Goal: Information Seeking & Learning: Understand process/instructions

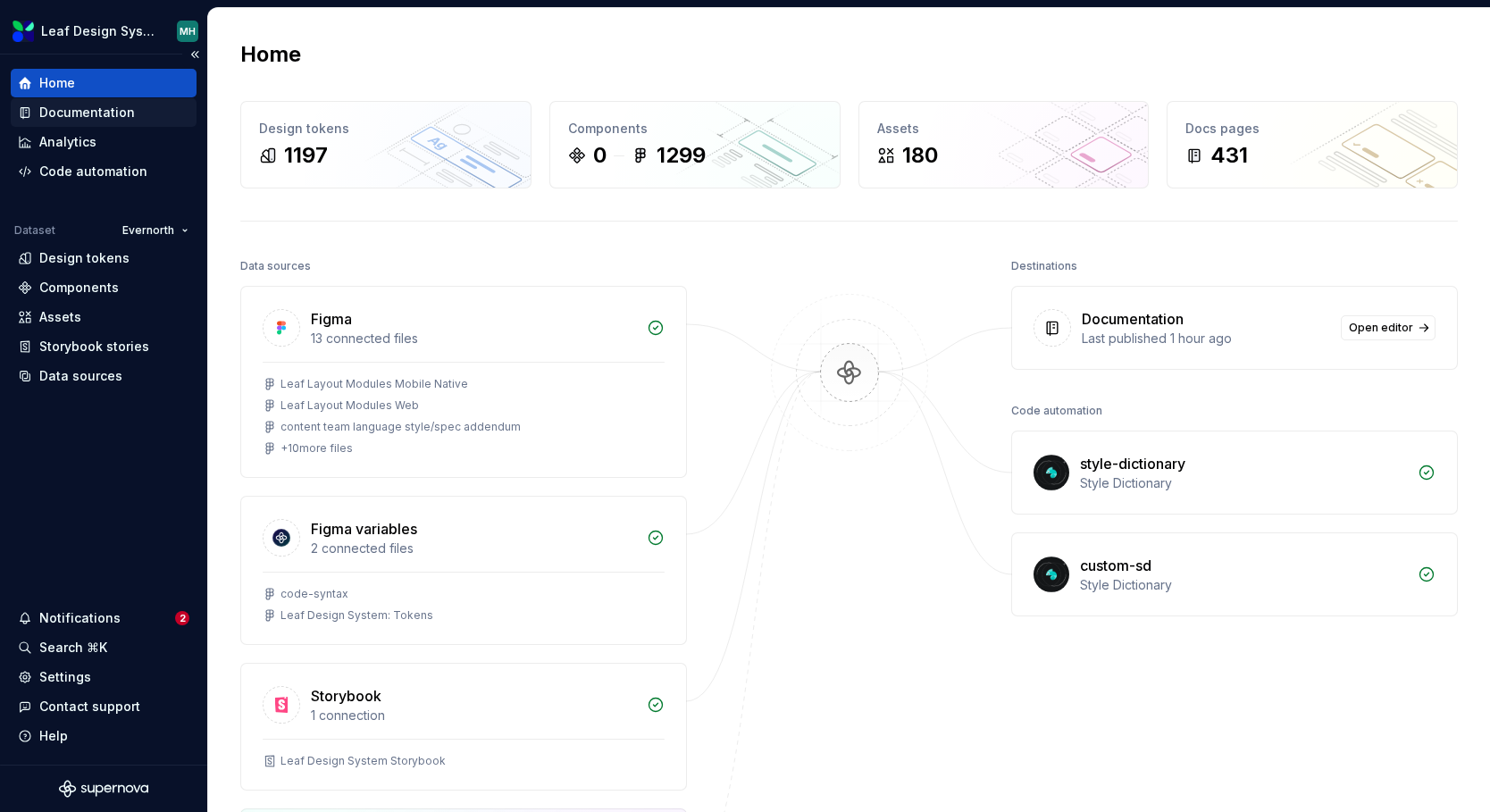
click at [104, 111] on div "Documentation" at bounding box center [87, 112] width 96 height 18
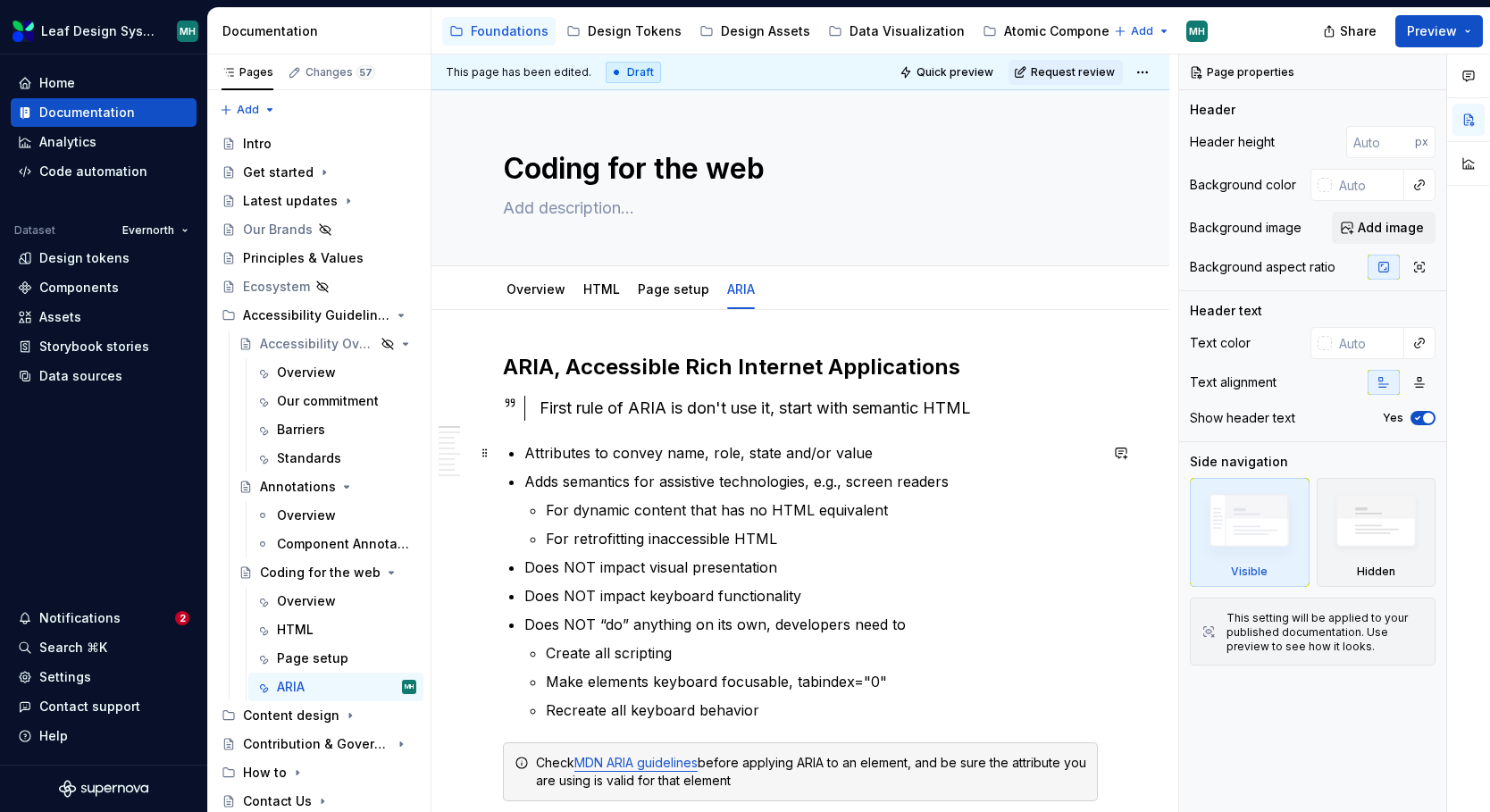
type textarea "*"
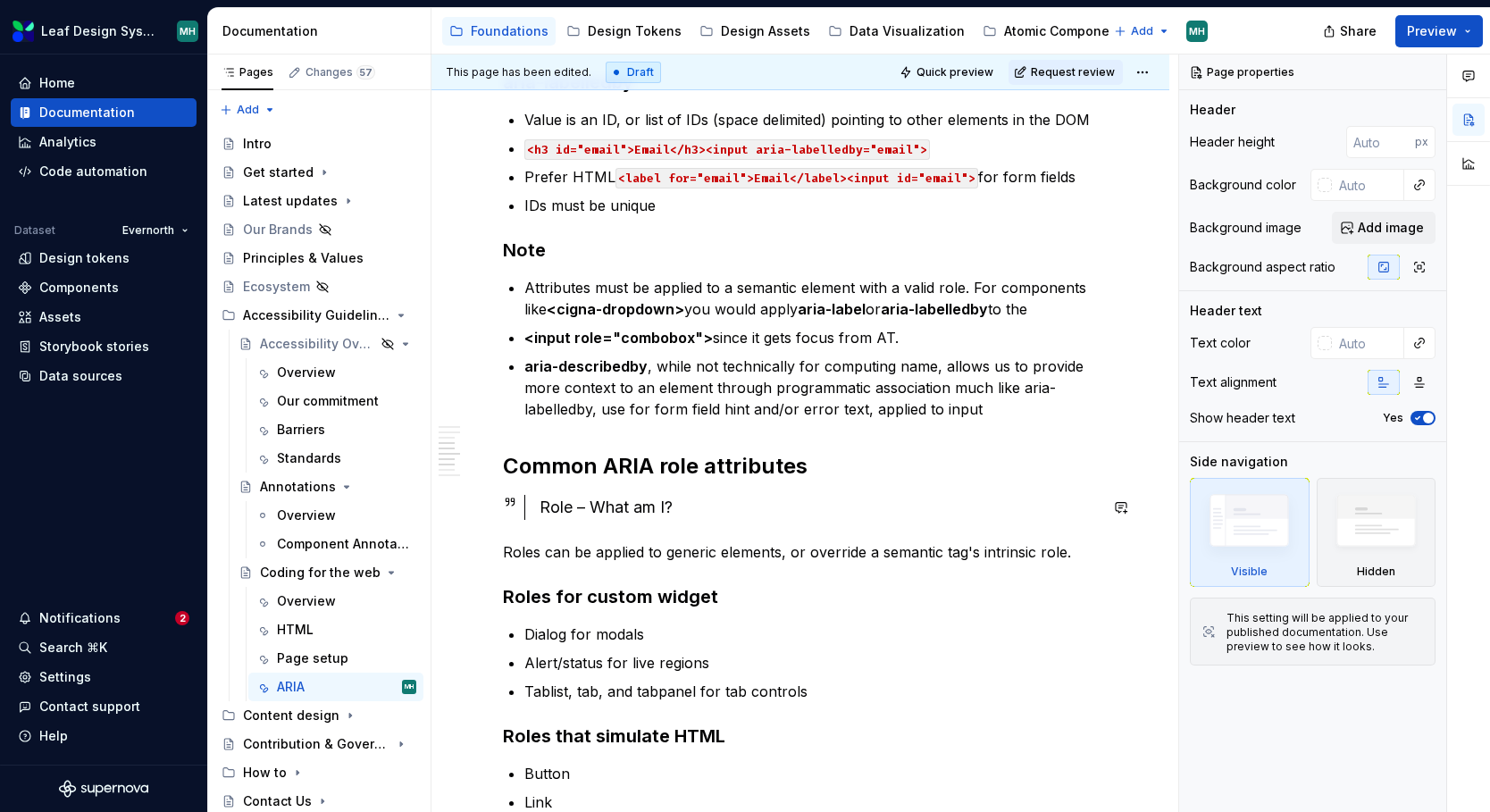
scroll to position [1165, 0]
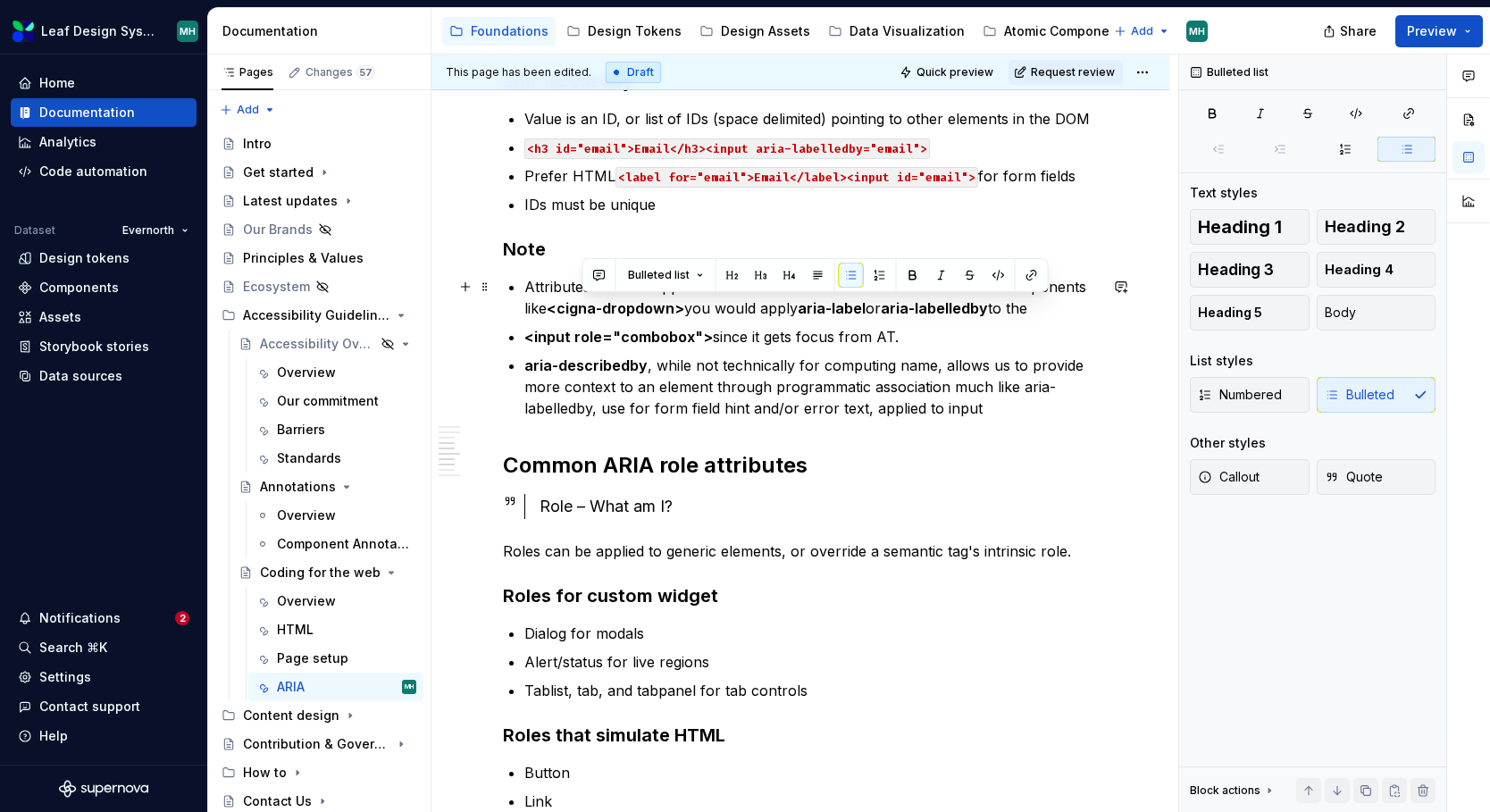
drag, startPoint x: 1062, startPoint y: 308, endPoint x: 606, endPoint y: 316, distance: 456.1
click at [607, 316] on p "Attributes must be applied to a semantic element with a valid role. For compone…" at bounding box center [811, 297] width 574 height 43
click at [677, 356] on p "aria-describedby , while not technically for computing name, allows us to provi…" at bounding box center [811, 386] width 574 height 64
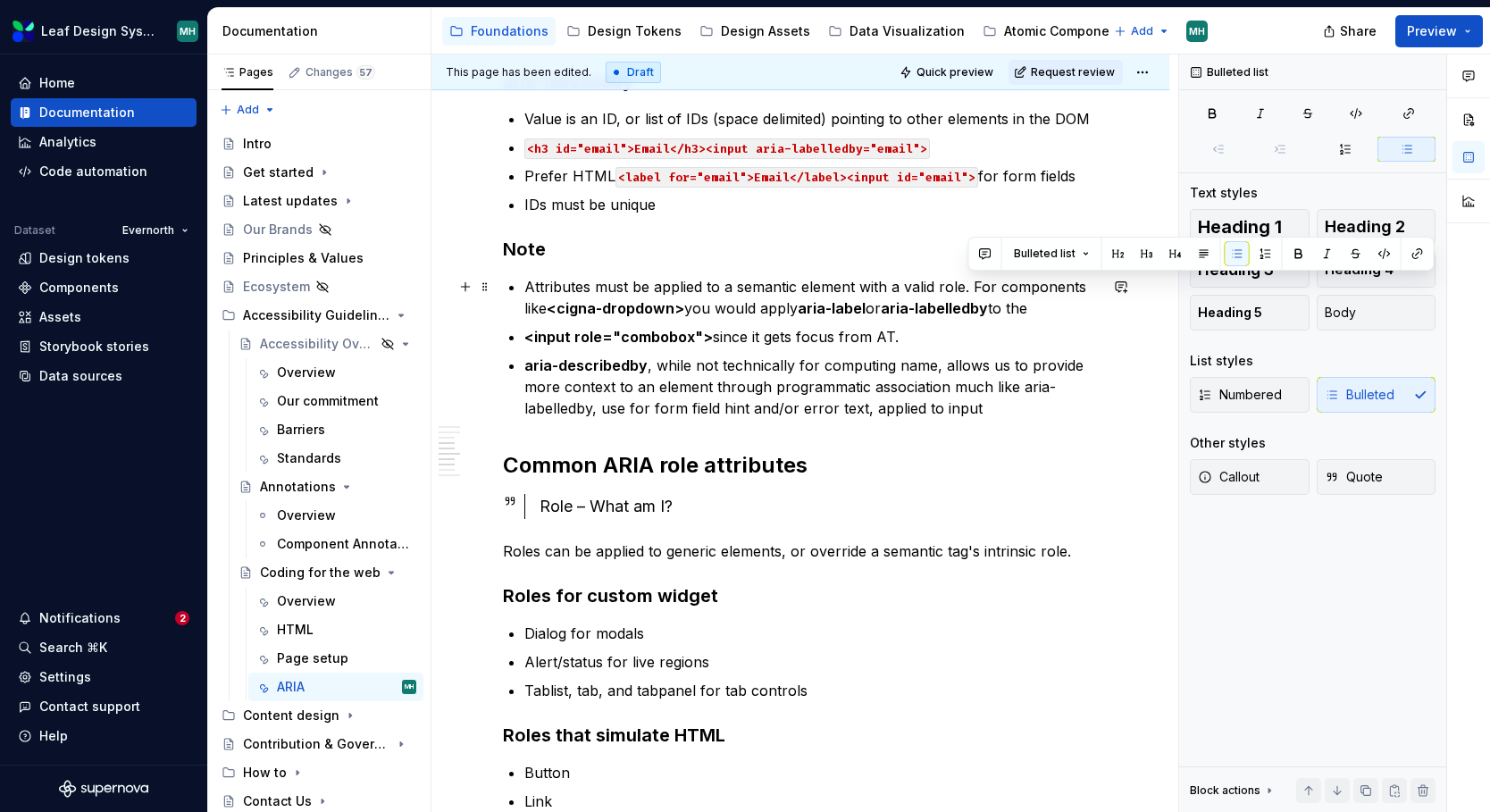
drag, startPoint x: 966, startPoint y: 291, endPoint x: 1053, endPoint y: 305, distance: 88.1
click at [1053, 305] on p "Attributes must be applied to a semantic element with a valid role. For compone…" at bounding box center [811, 297] width 574 height 43
click at [919, 335] on p "<input role="combobox"> since it gets focus from AT." at bounding box center [811, 336] width 574 height 21
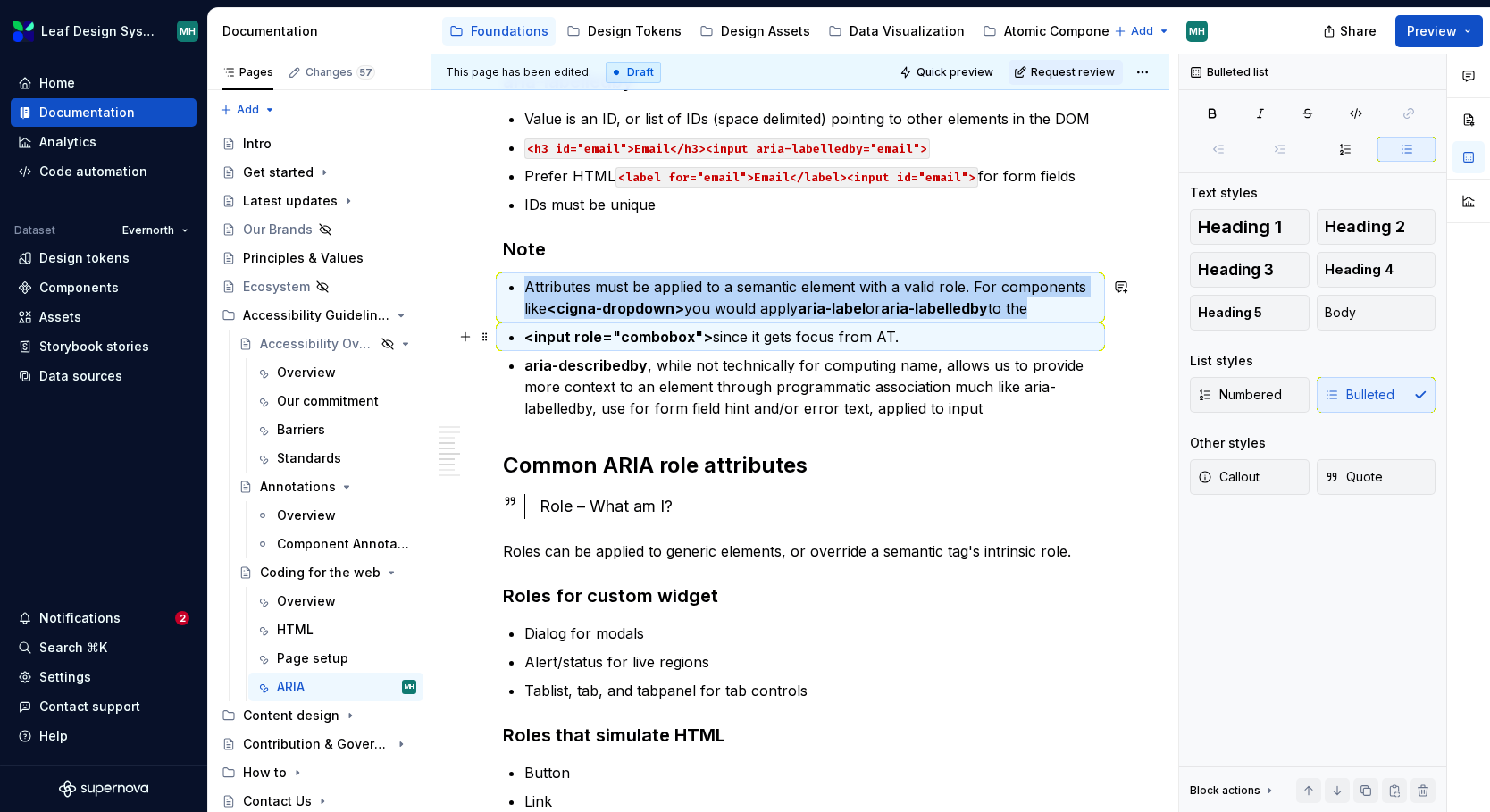
click at [919, 335] on p "<input role="combobox"> since it gets focus from AT." at bounding box center [811, 336] width 574 height 21
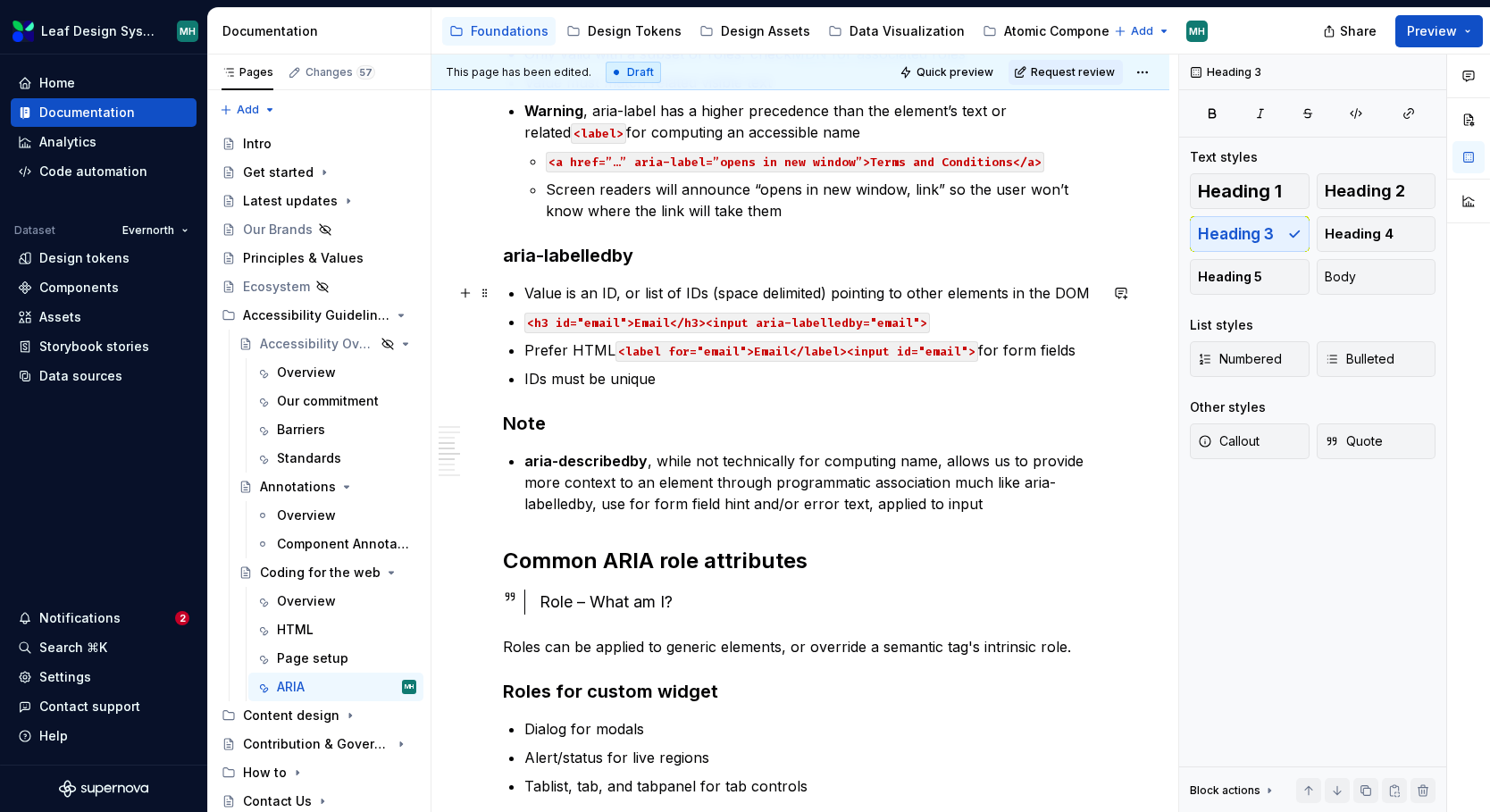
scroll to position [995, 0]
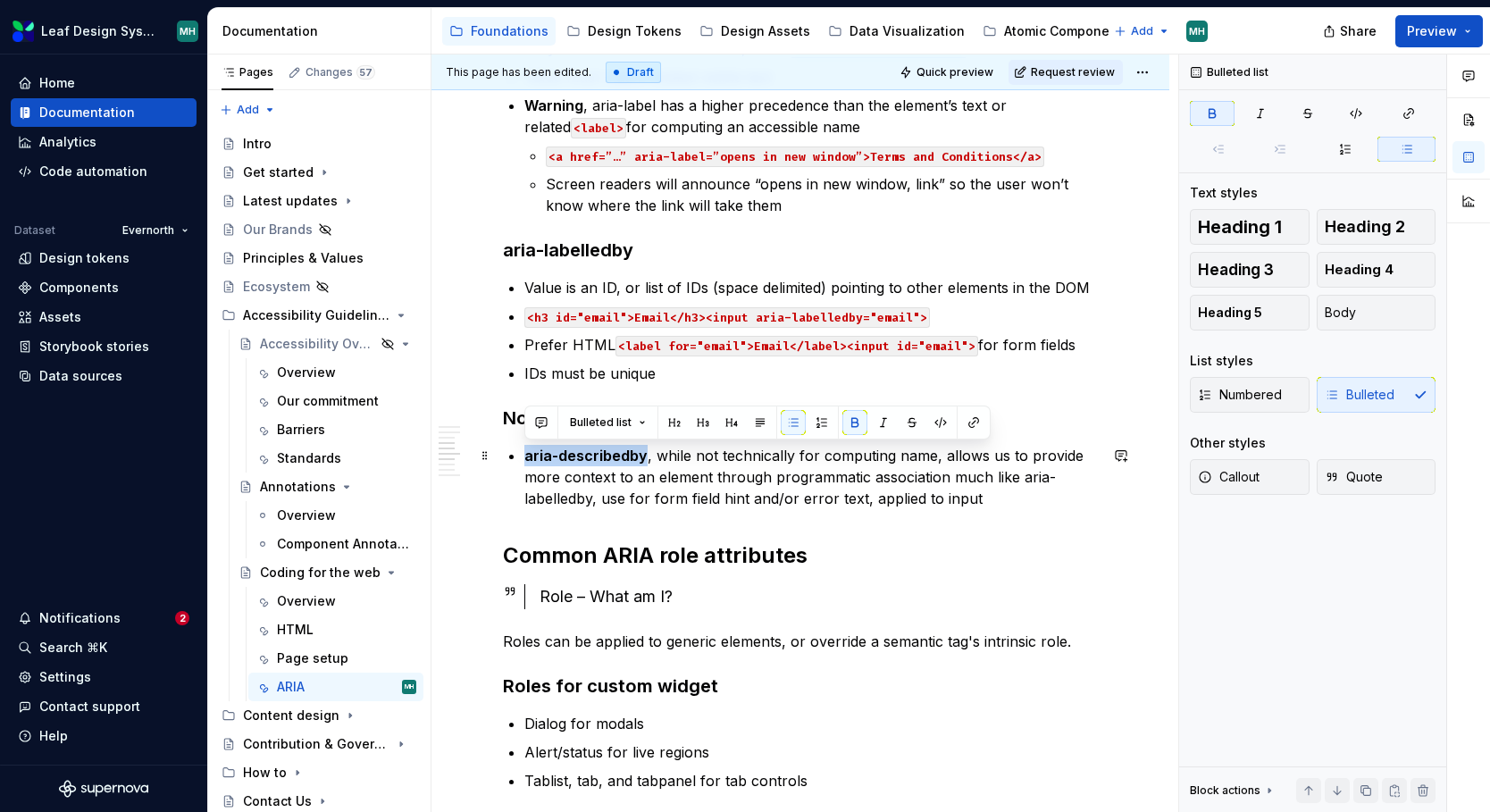
drag, startPoint x: 643, startPoint y: 456, endPoint x: 523, endPoint y: 451, distance: 120.1
click at [524, 451] on p "aria-describedby , while not technically for computing name, allows us to provi…" at bounding box center [811, 477] width 574 height 64
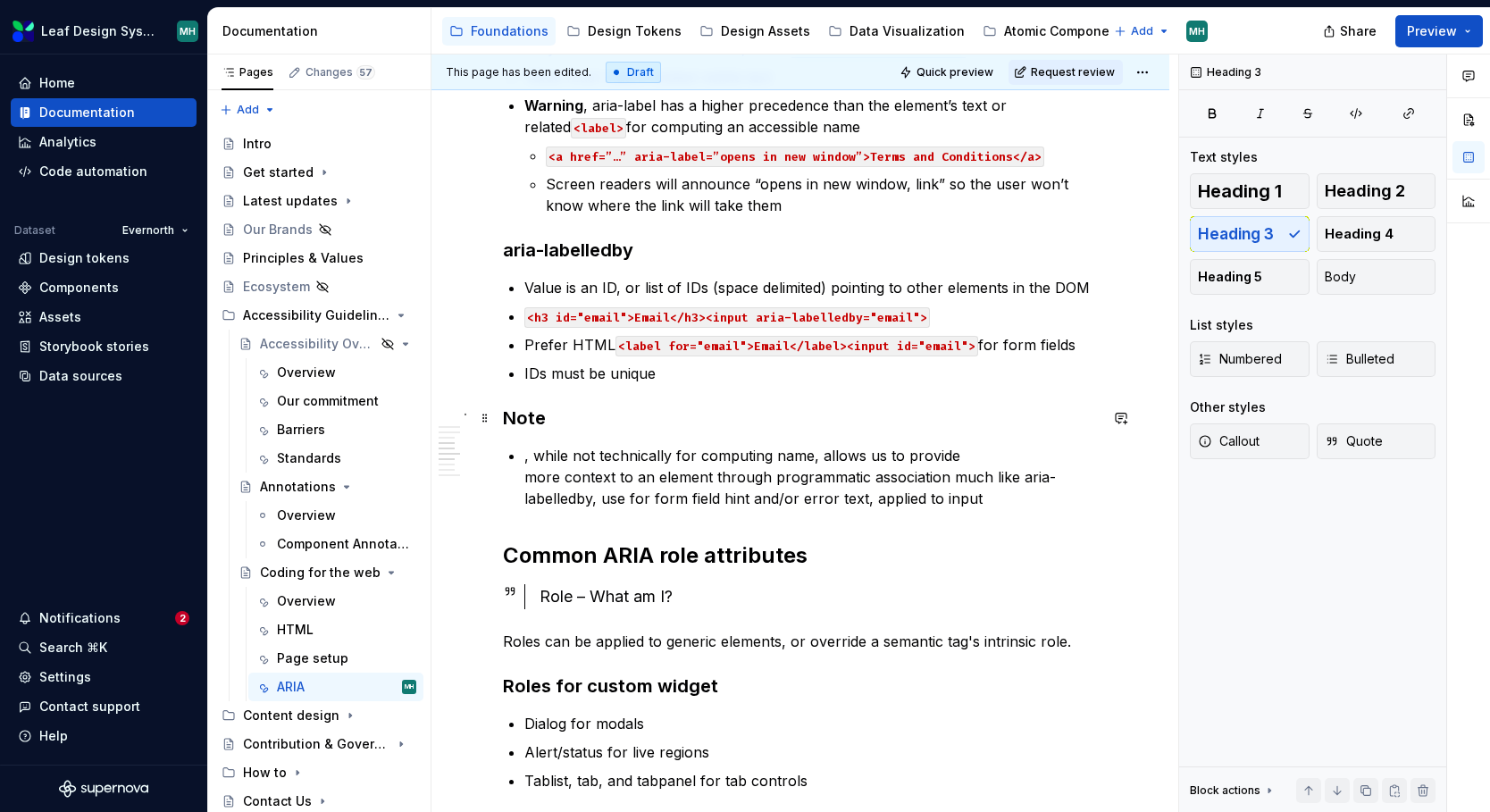
click at [523, 422] on h3 "Note" at bounding box center [800, 417] width 595 height 25
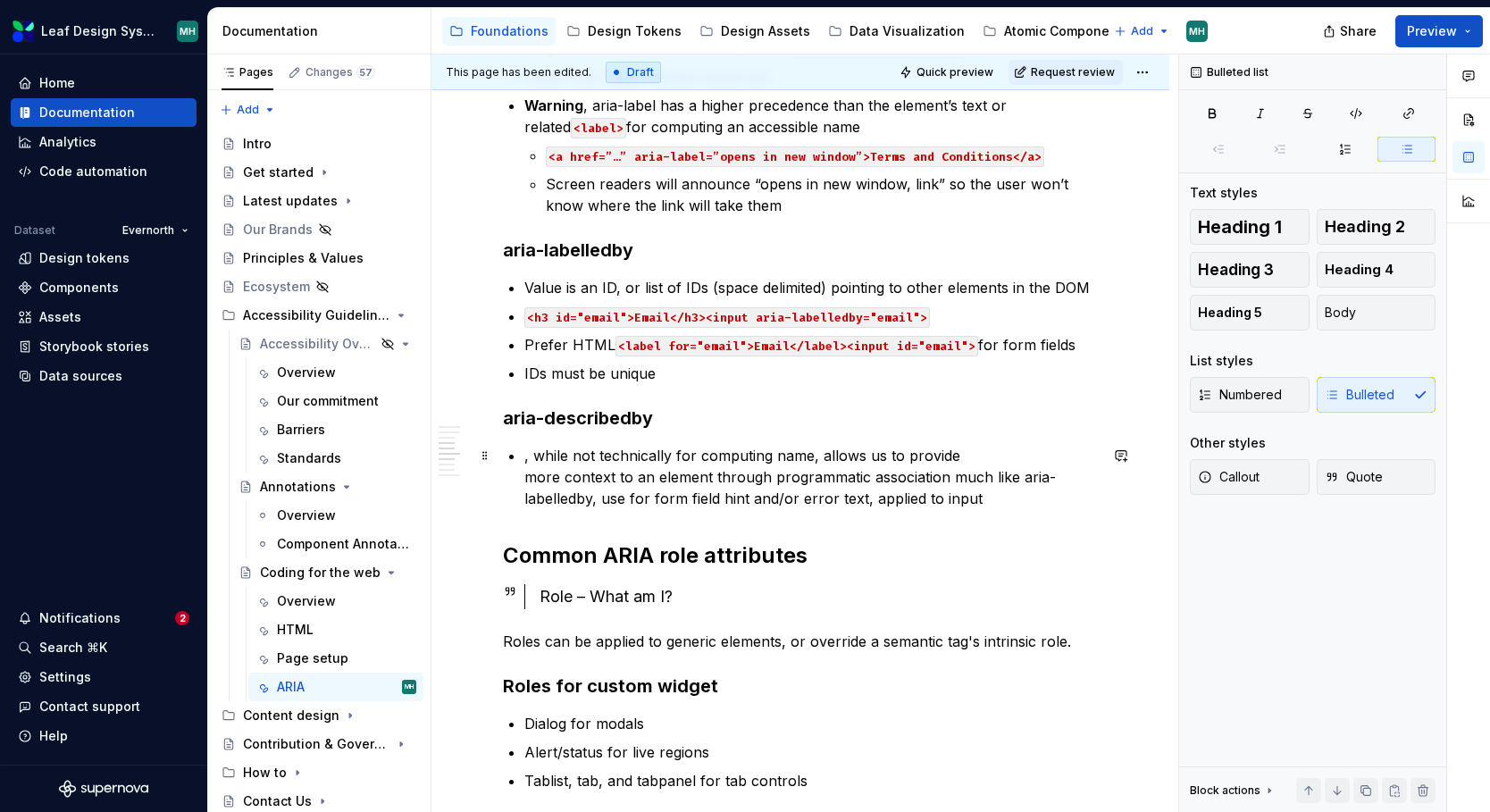
click at [532, 456] on p ", while not technically for computing name, allows us to provide more context t…" at bounding box center [811, 477] width 574 height 64
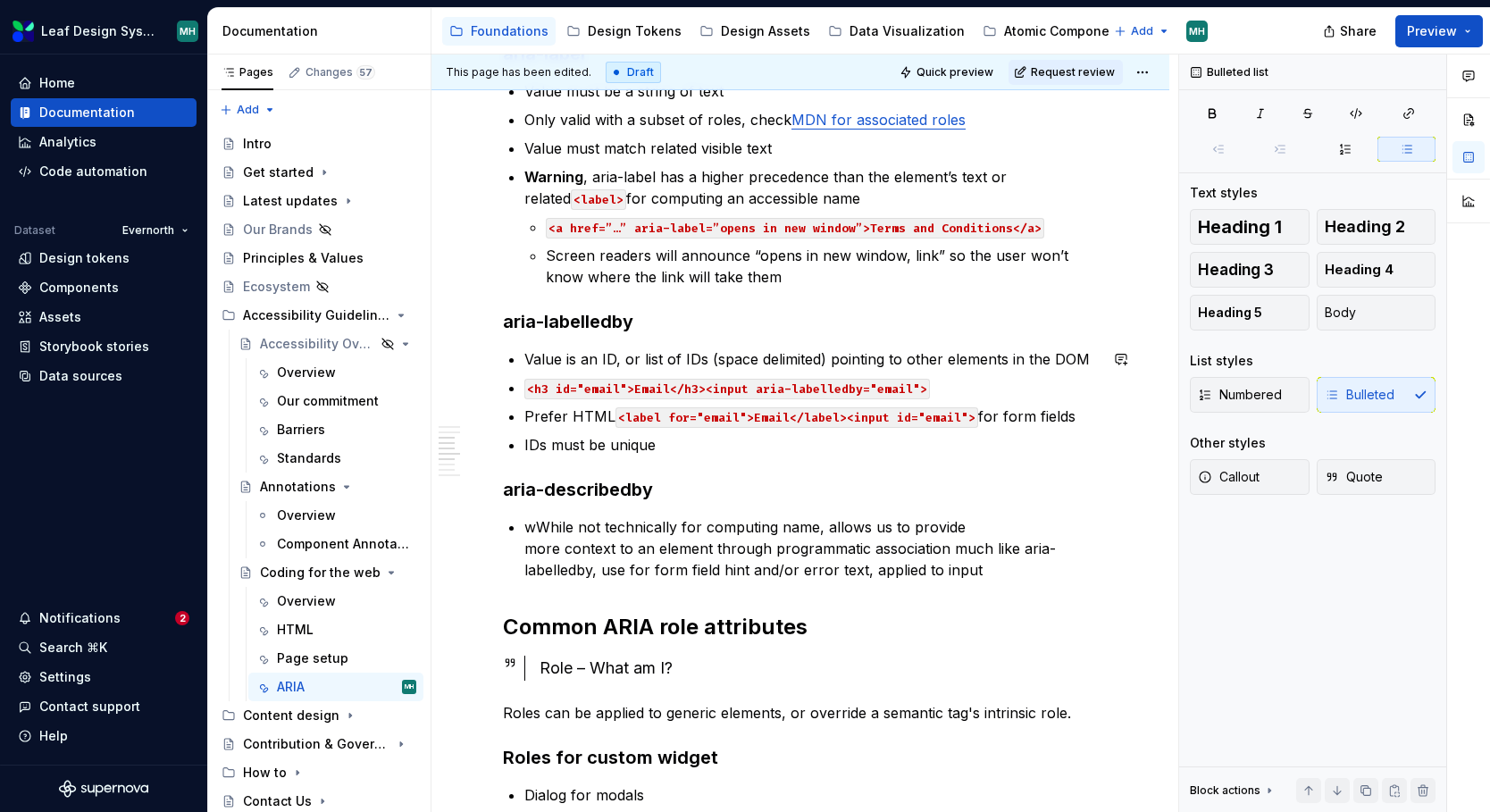
scroll to position [937, 0]
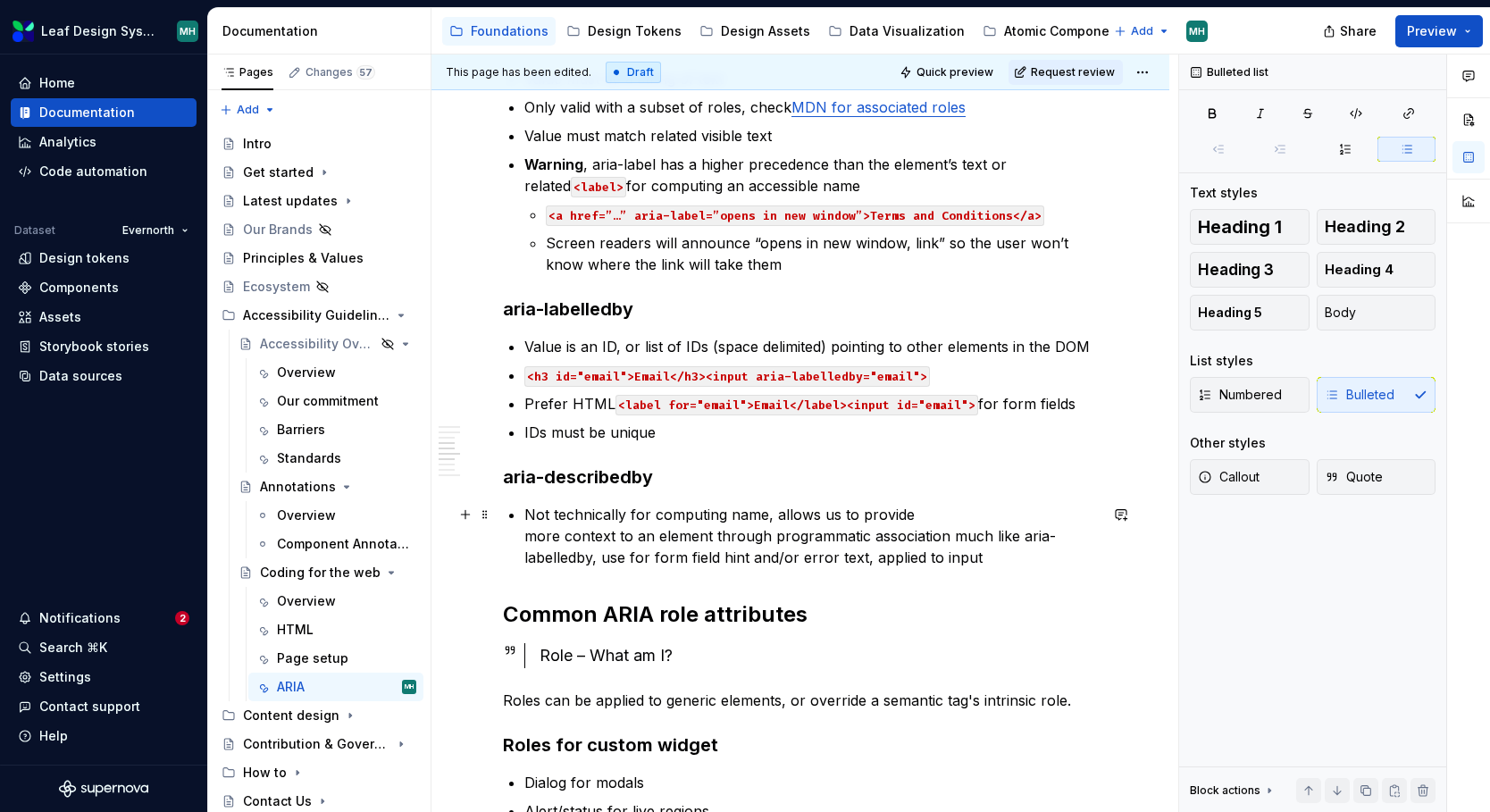
click at [775, 518] on p "Not technically for computing name, allows us to provide more context to an ele…" at bounding box center [811, 535] width 574 height 64
click at [969, 536] on p "Not technically for computing name, but allows us to provide more context to an…" at bounding box center [811, 535] width 574 height 64
click at [602, 558] on p "Not technically for computing name, but allows us to provide more context to an…" at bounding box center [811, 535] width 574 height 64
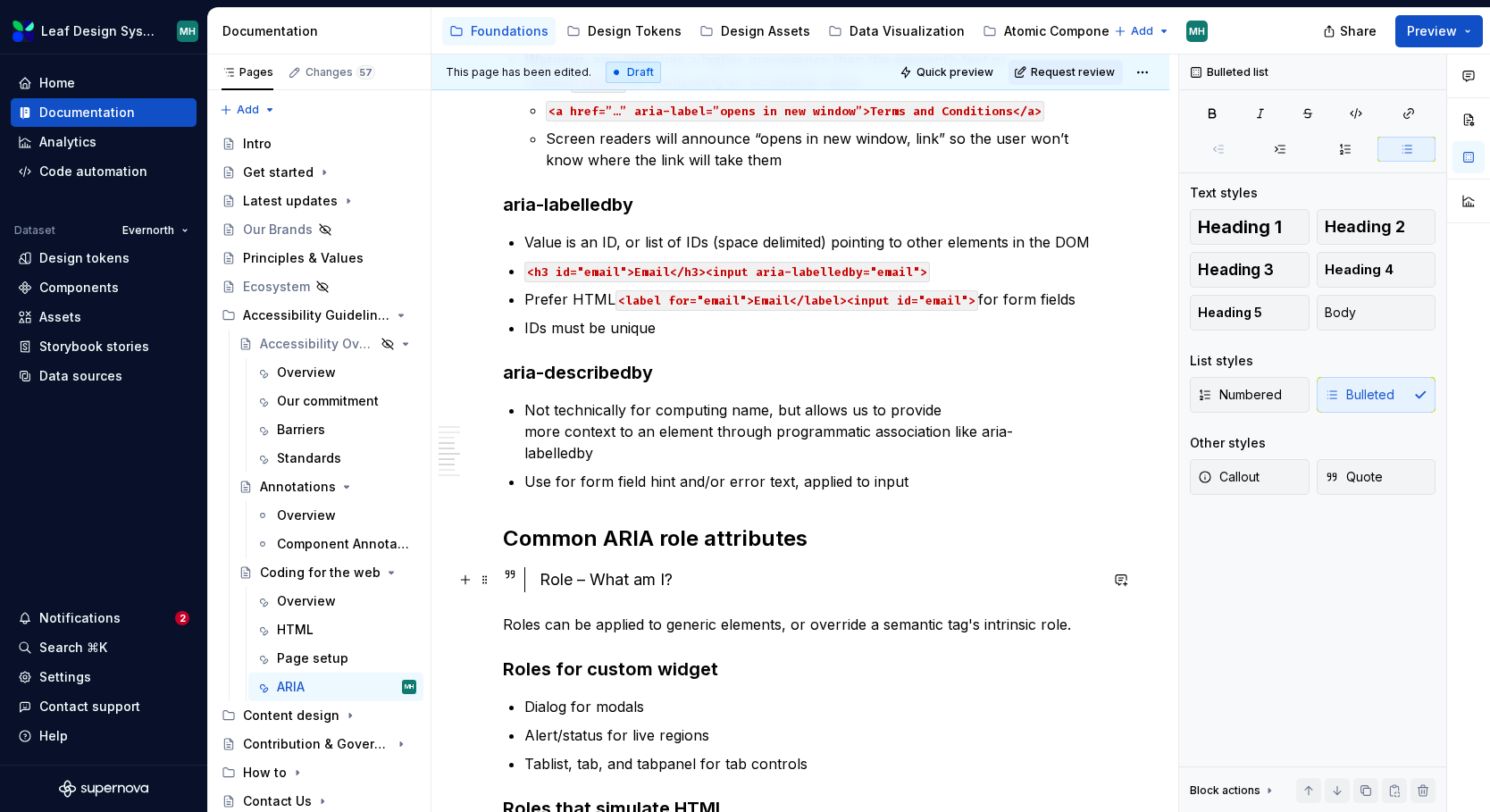
scroll to position [1052, 0]
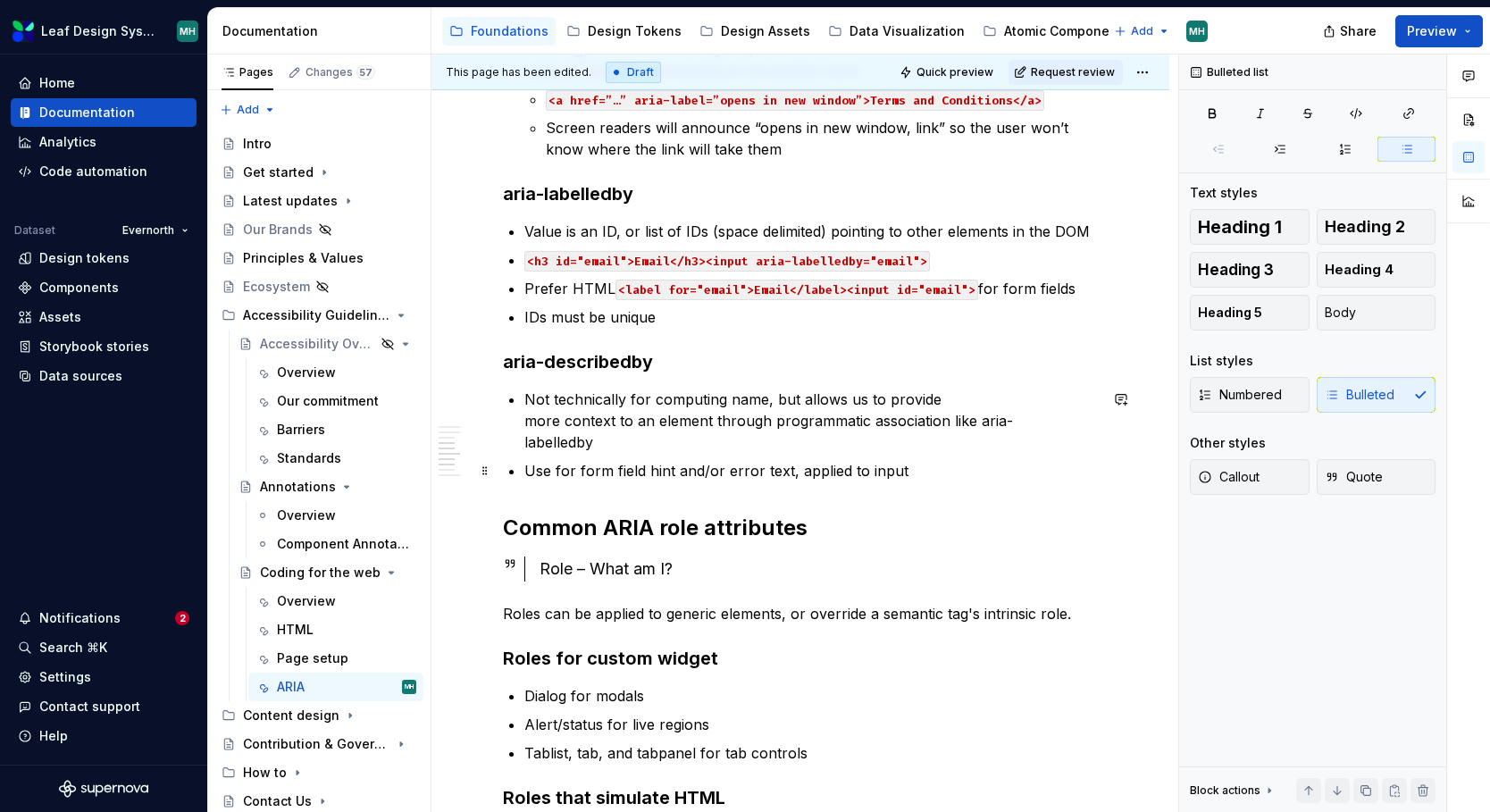
click at [561, 468] on p "Use for form field hint and/or error text, applied to input" at bounding box center [811, 470] width 574 height 21
click at [880, 477] on p "Use to associate form field hint and/or error text, applied to input" at bounding box center [811, 470] width 574 height 21
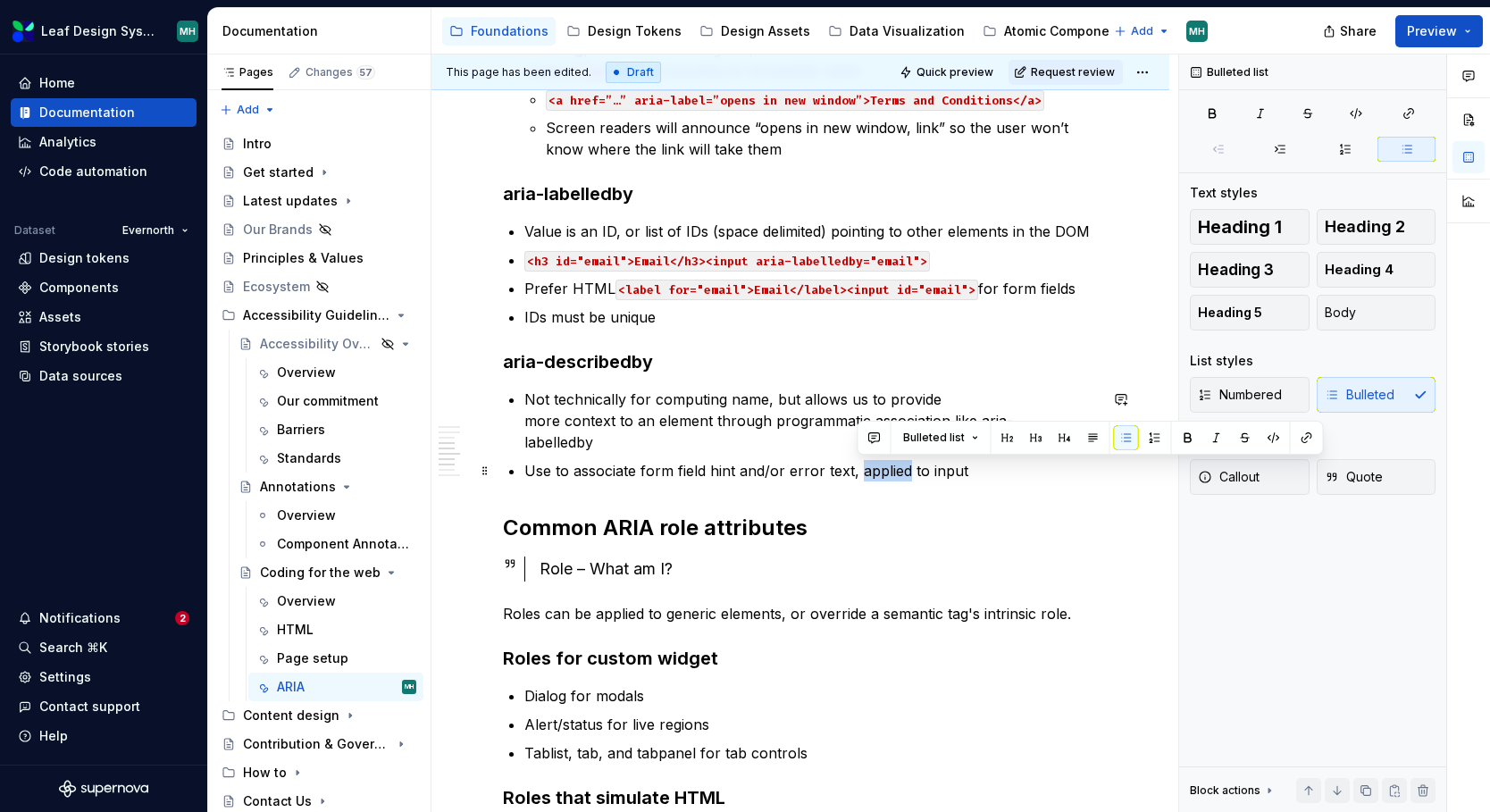
click at [880, 477] on p "Use to associate form field hint and/or error text, applied to input" at bounding box center [811, 470] width 574 height 21
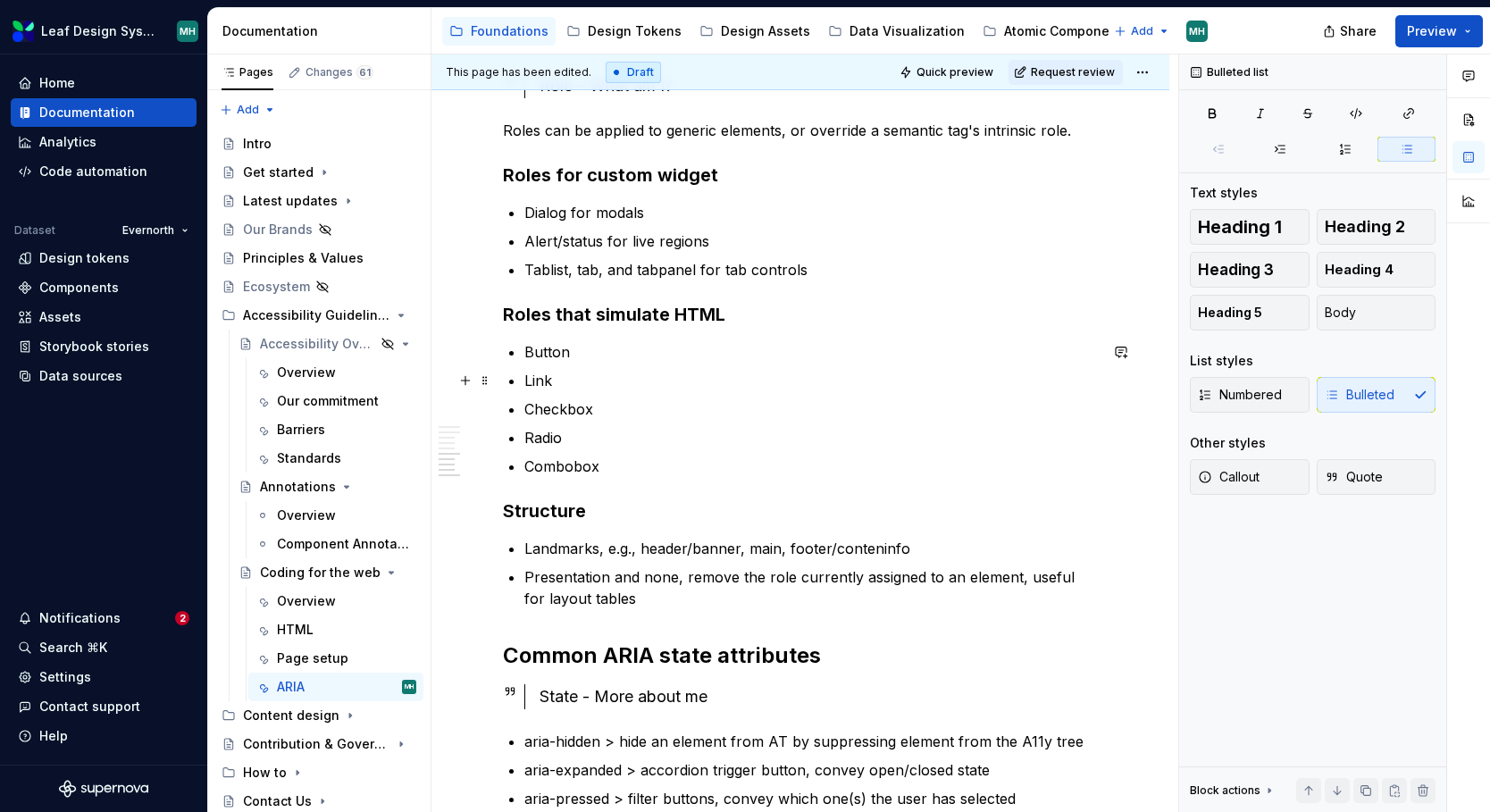
scroll to position [1536, 0]
click at [618, 465] on p "Combobox" at bounding box center [811, 465] width 574 height 21
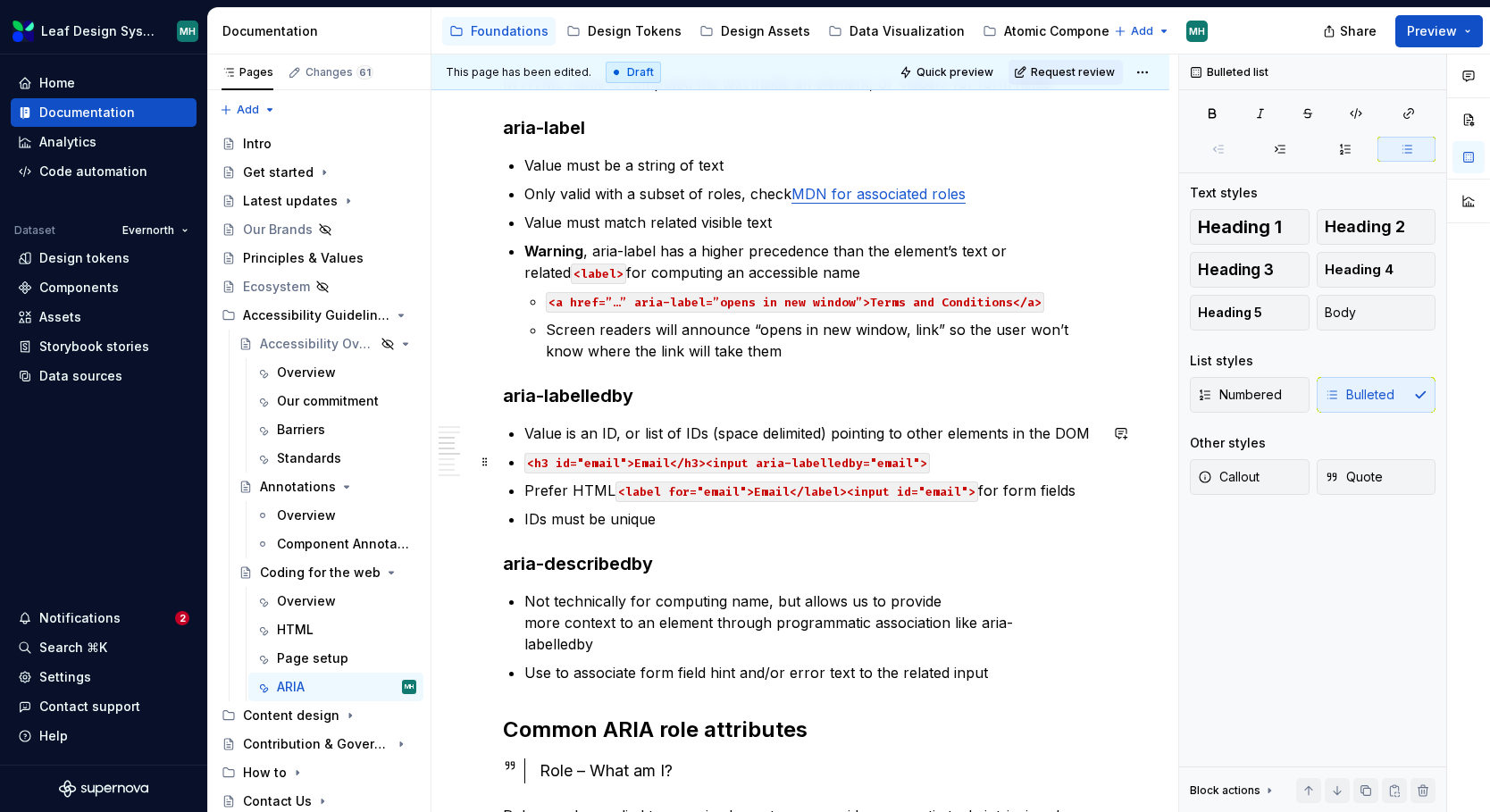
scroll to position [849, 0]
click at [522, 464] on div "ARIA, Accessible Rich Internet Applications First rule of ARIA is don't use it,…" at bounding box center [800, 614] width 595 height 2220
click at [522, 492] on div "ARIA, Accessible Rich Internet Applications First rule of ARIA is don't use it,…" at bounding box center [800, 614] width 595 height 2220
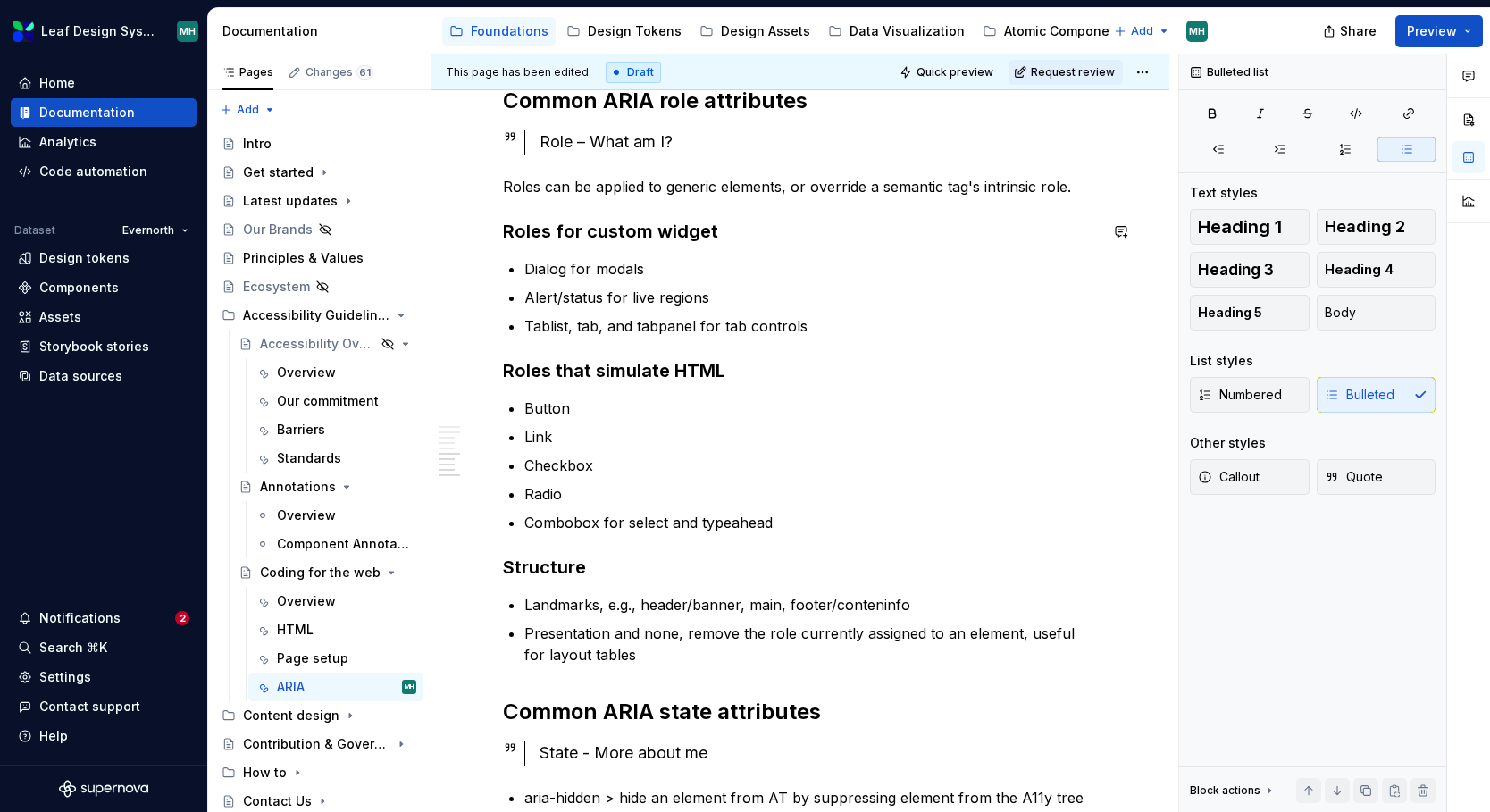
scroll to position [1470, 0]
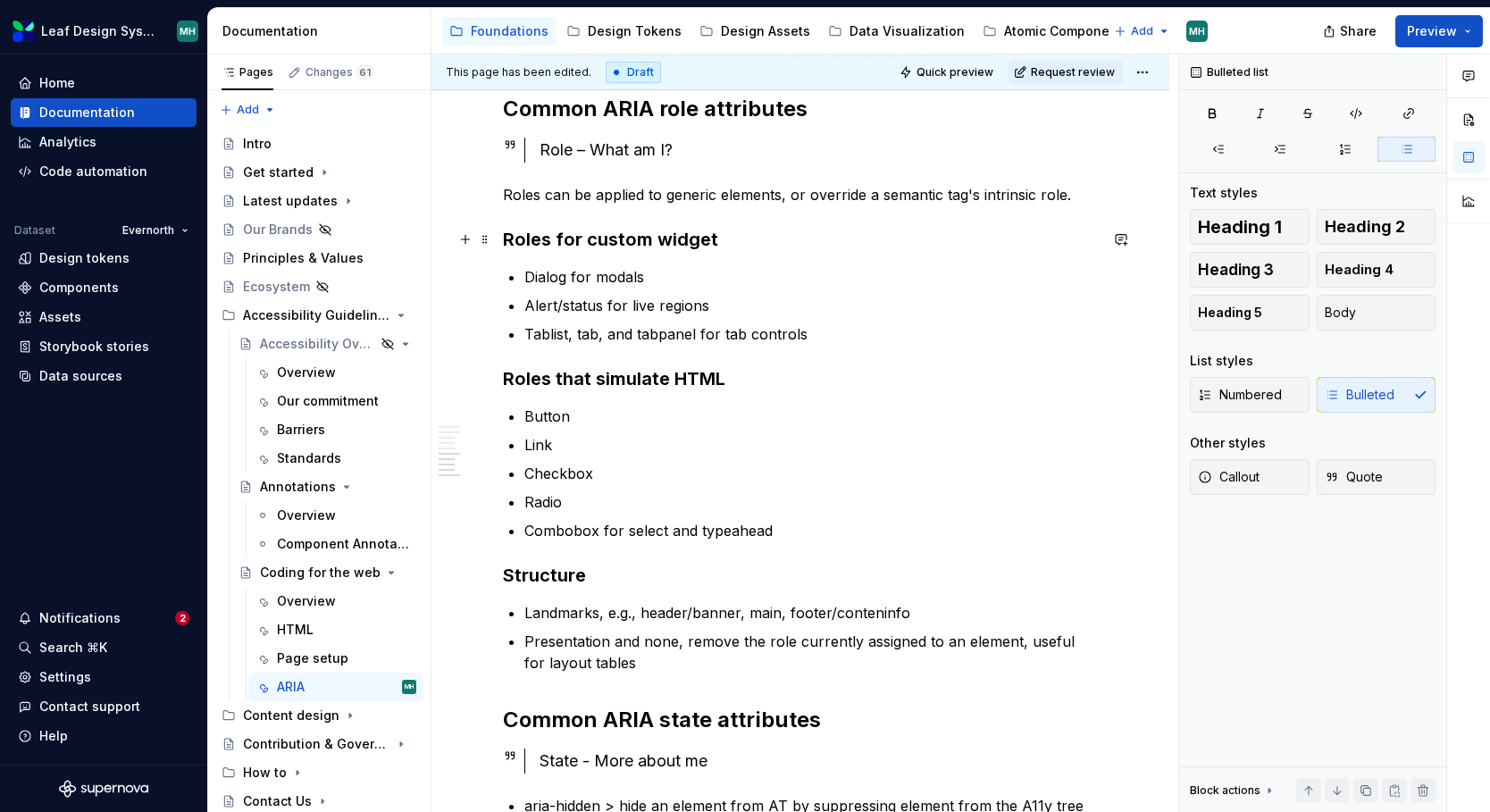
click at [723, 237] on h3 "Roles for custom widget" at bounding box center [800, 239] width 595 height 25
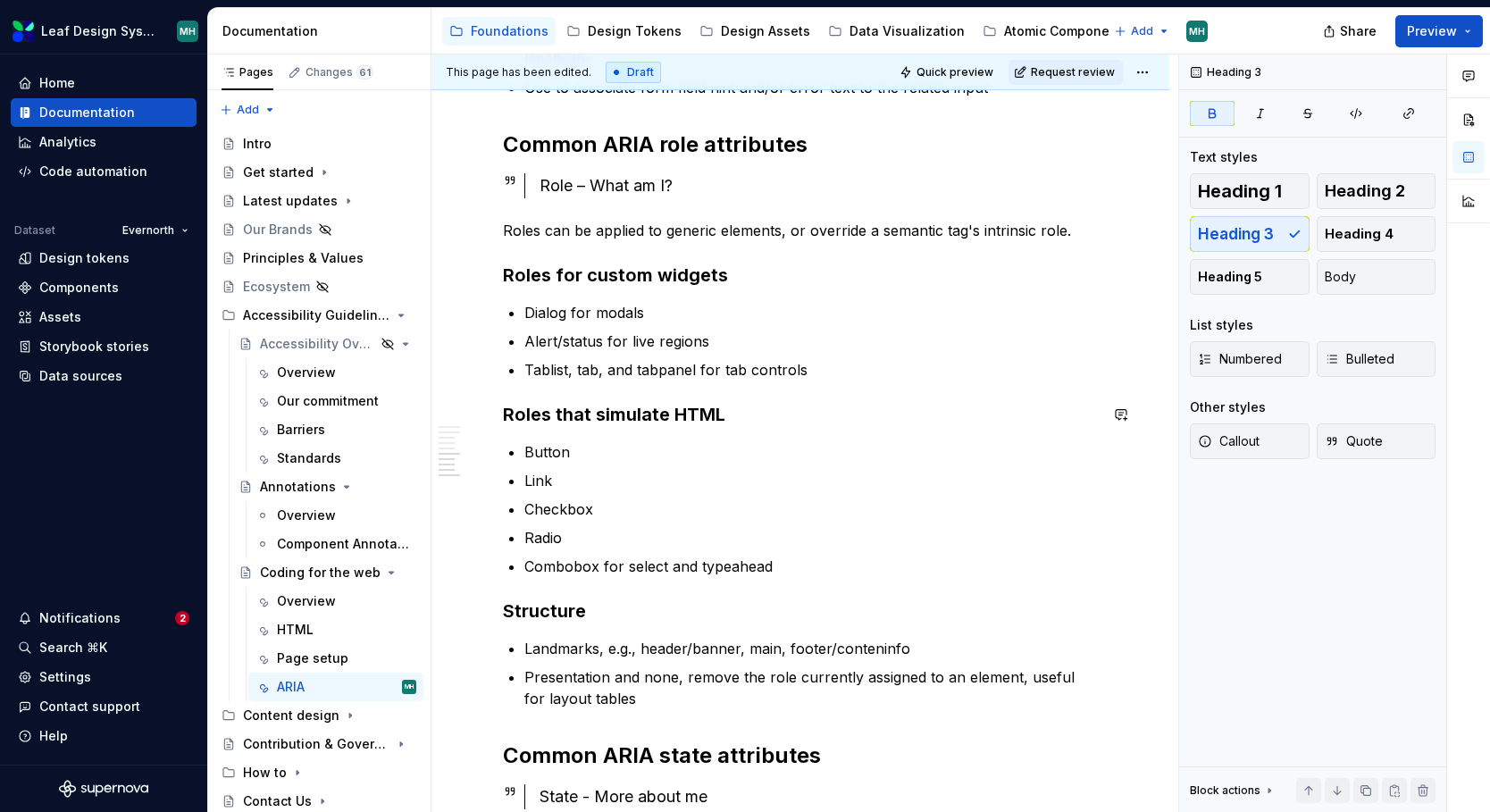
scroll to position [1443, 0]
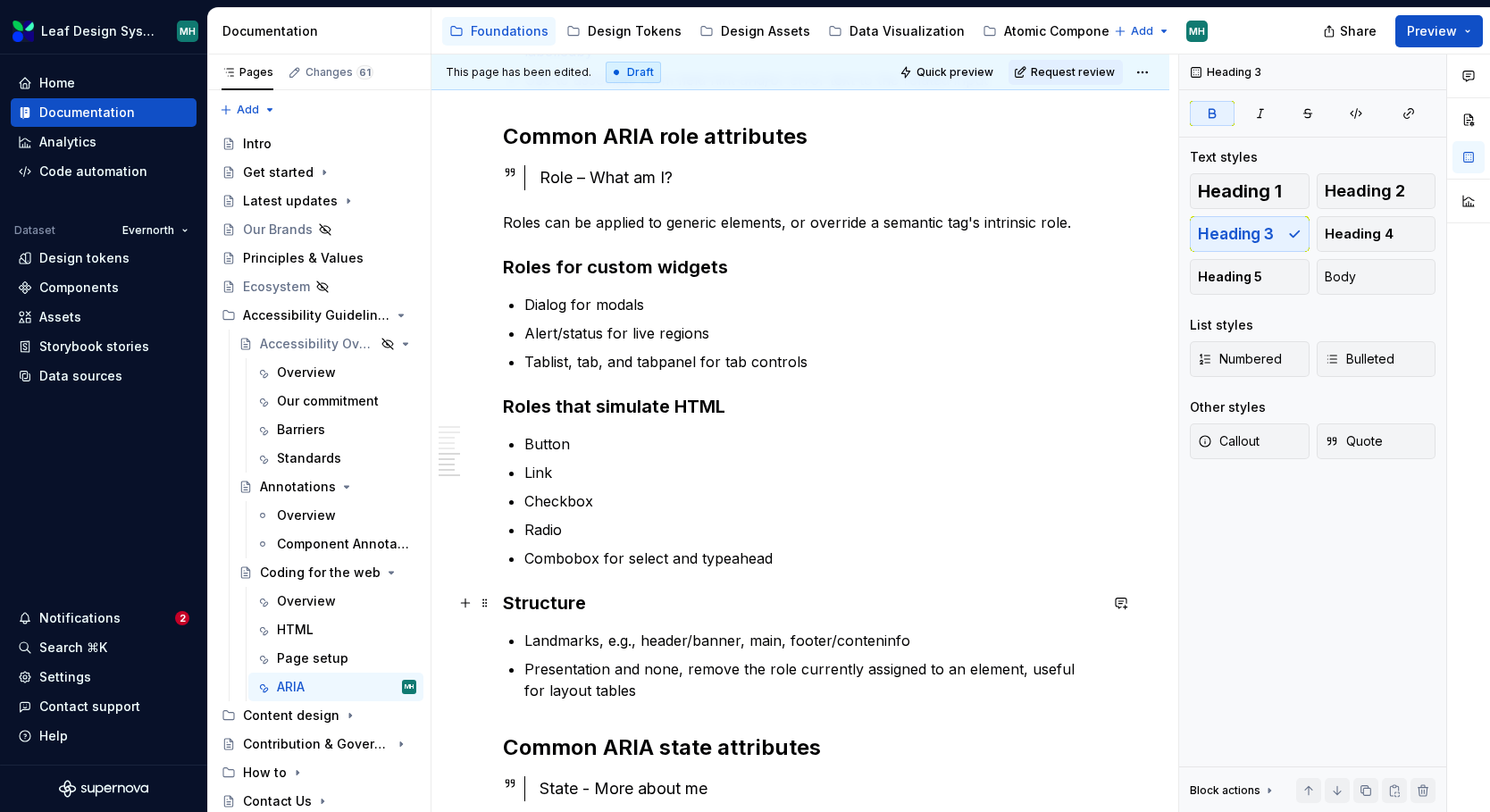
click at [587, 603] on h3 "Structure" at bounding box center [800, 602] width 595 height 25
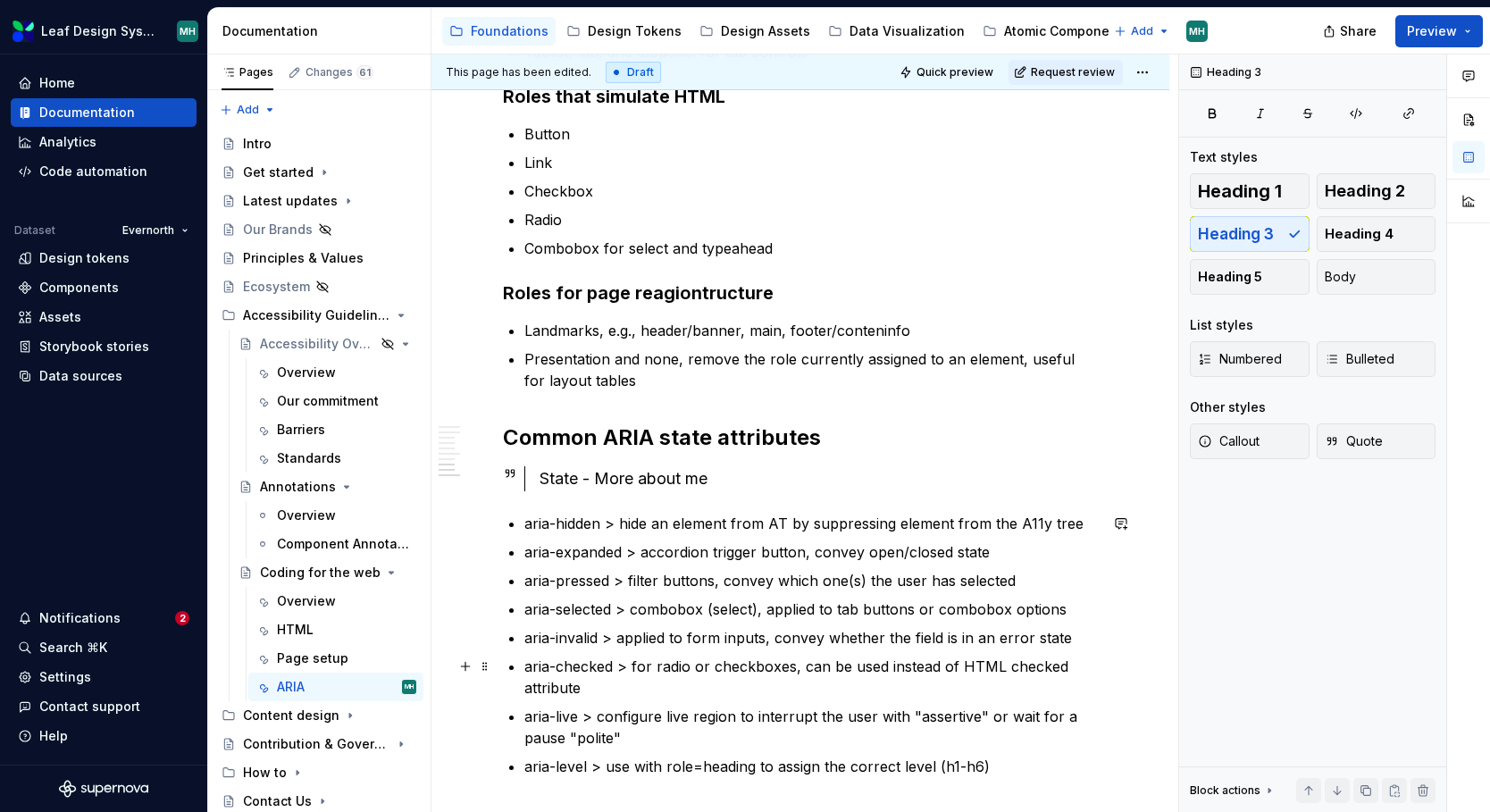
scroll to position [1727, 0]
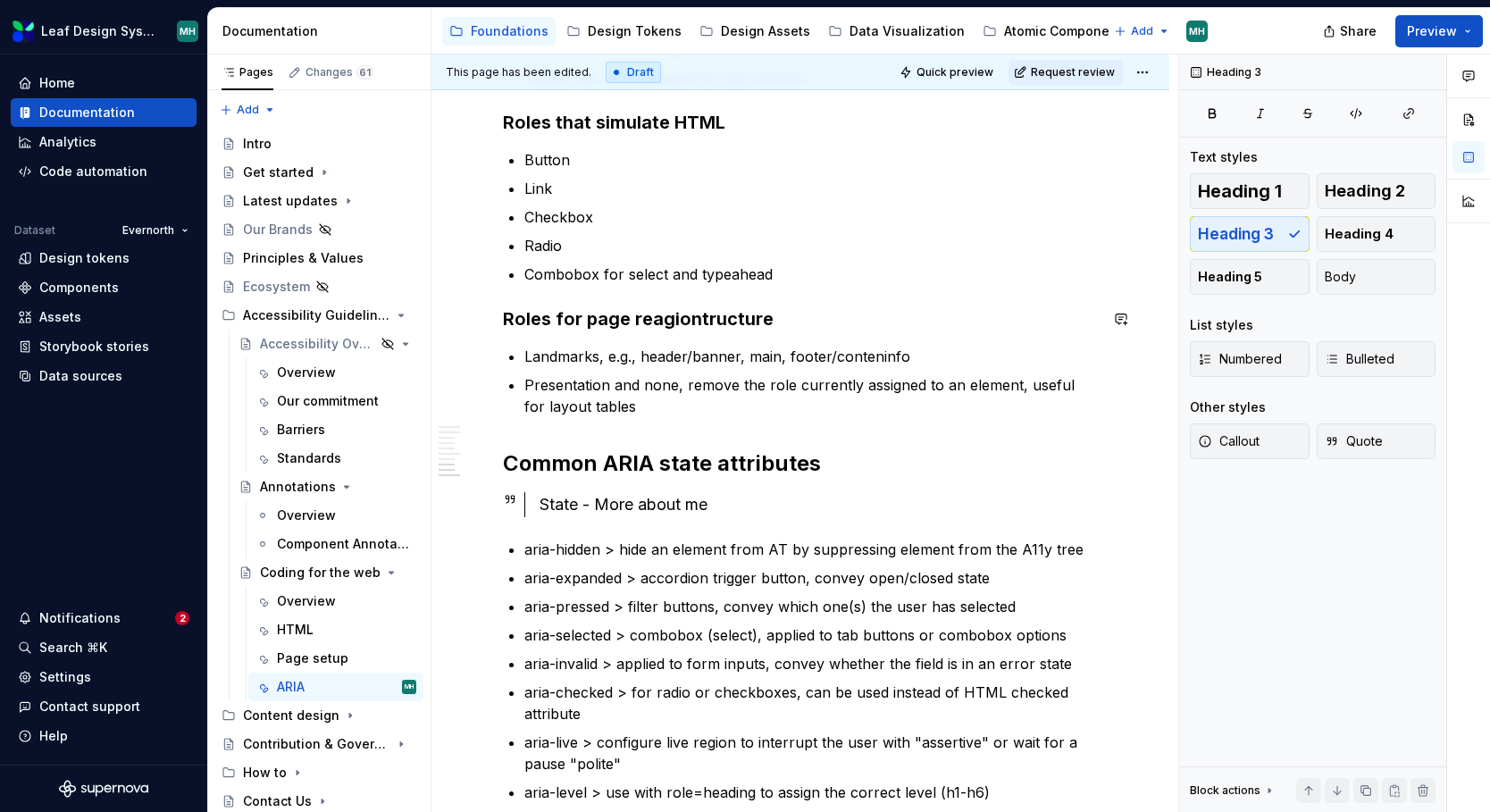
click at [675, 315] on h3 "Roles for page reagiontructure" at bounding box center [800, 318] width 595 height 25
click at [857, 356] on p "Landmarks, e.g., header/banner, main, footer/conteninfo" at bounding box center [811, 356] width 574 height 21
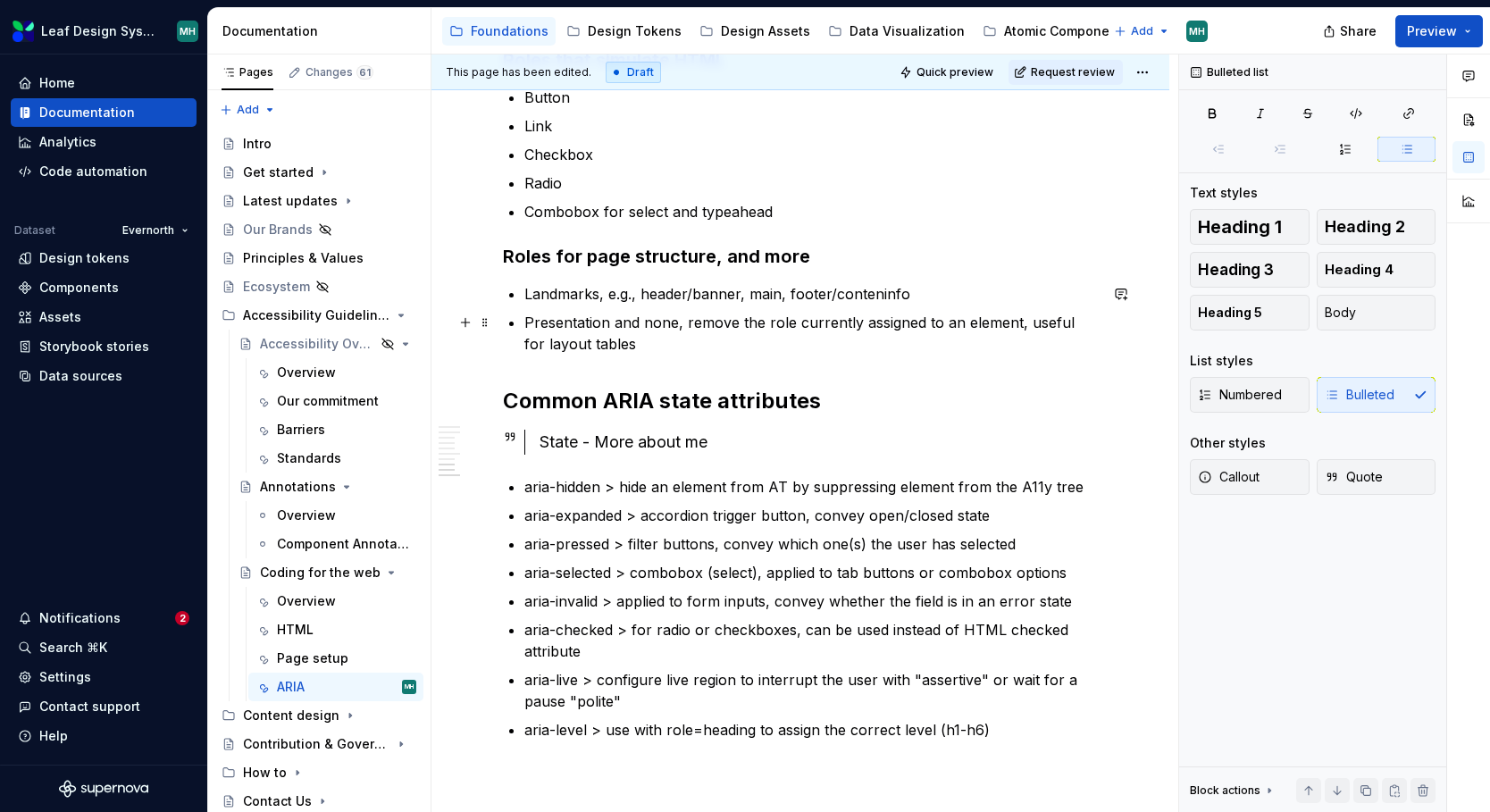
scroll to position [1787, 0]
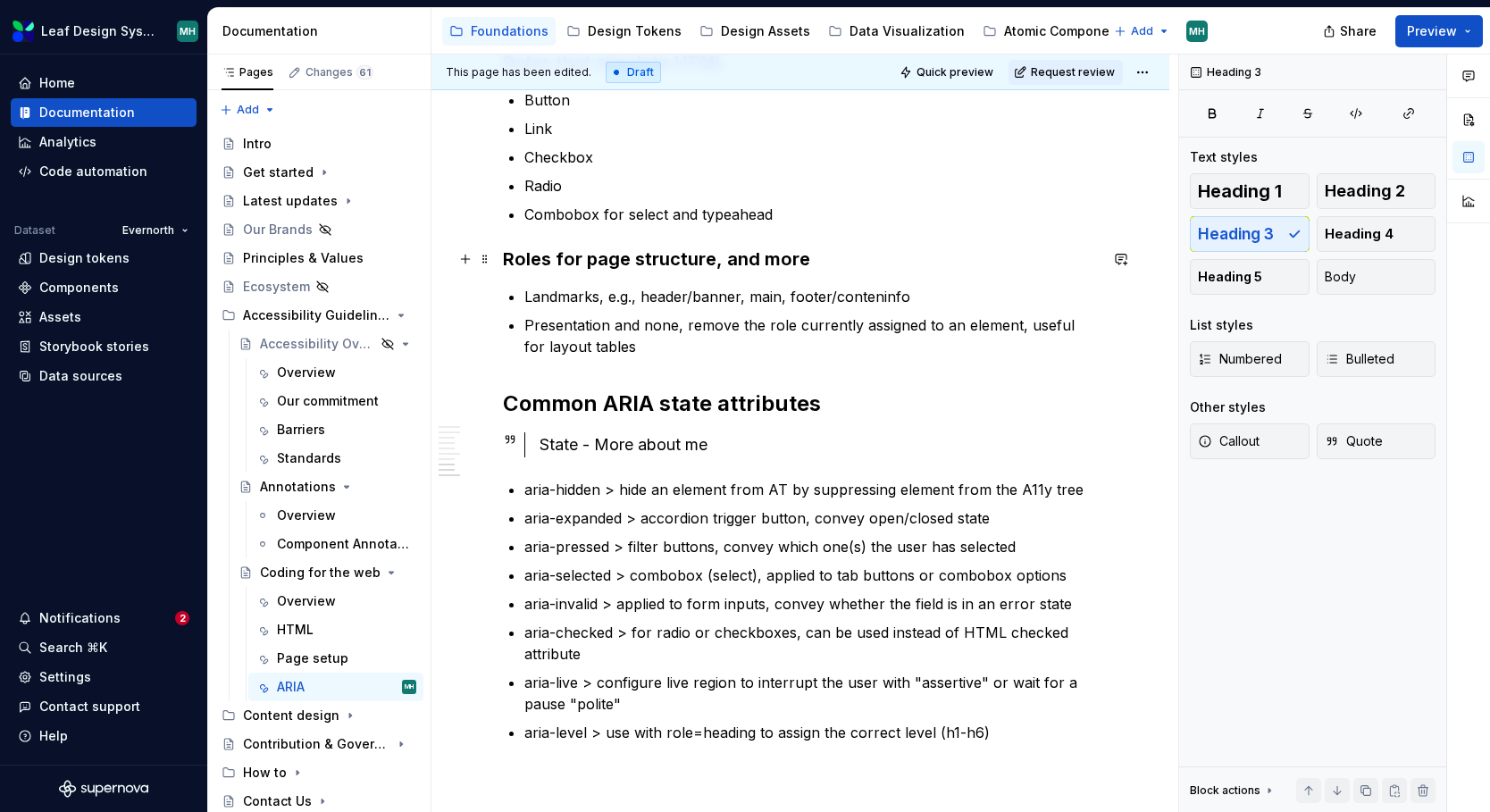
click at [773, 264] on h3 "Roles for page structure, and more" at bounding box center [800, 259] width 595 height 25
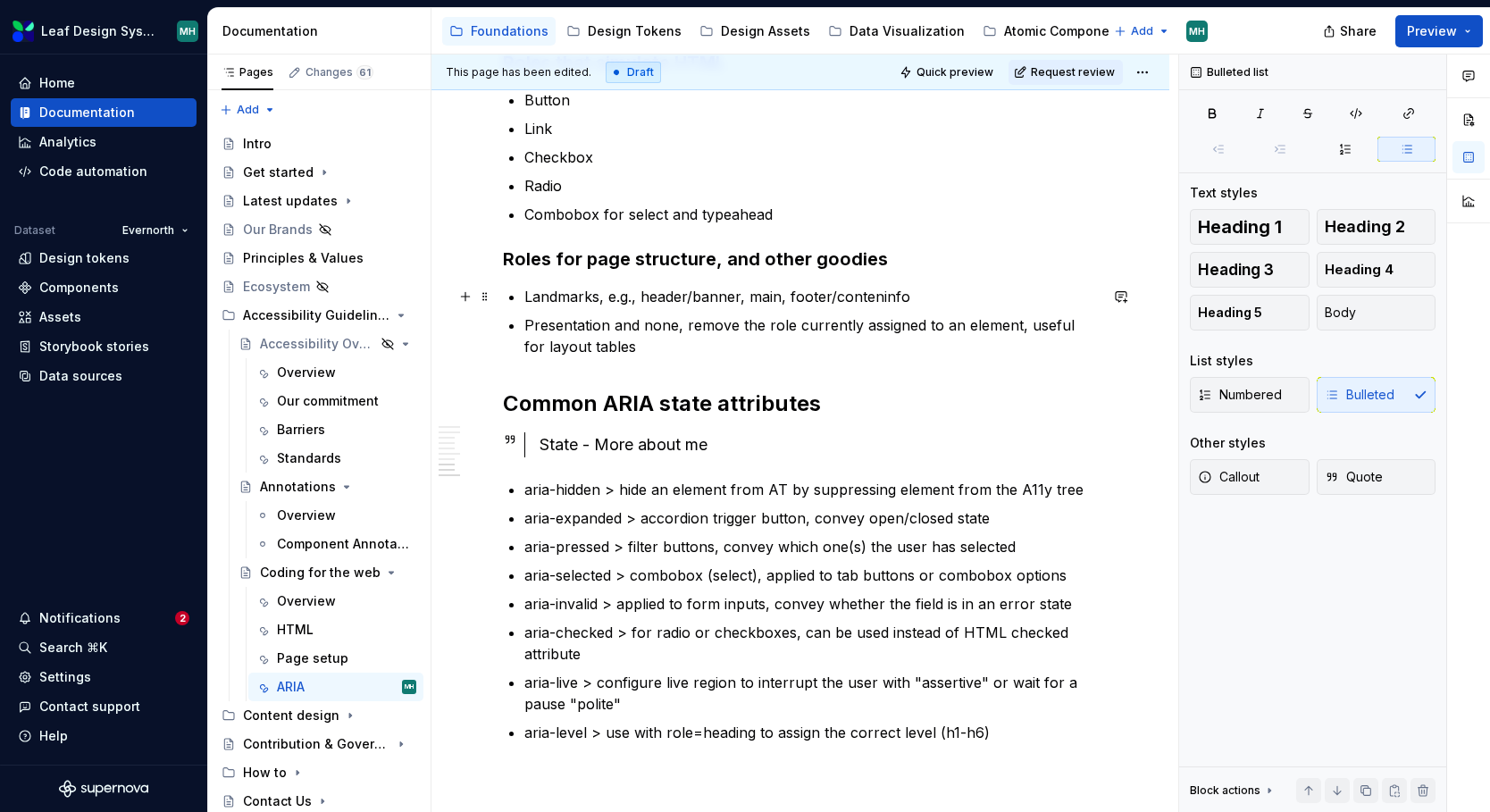
click at [640, 297] on p "Landmarks, e.g., header/banner, main, footer/conteninfo" at bounding box center [811, 296] width 574 height 21
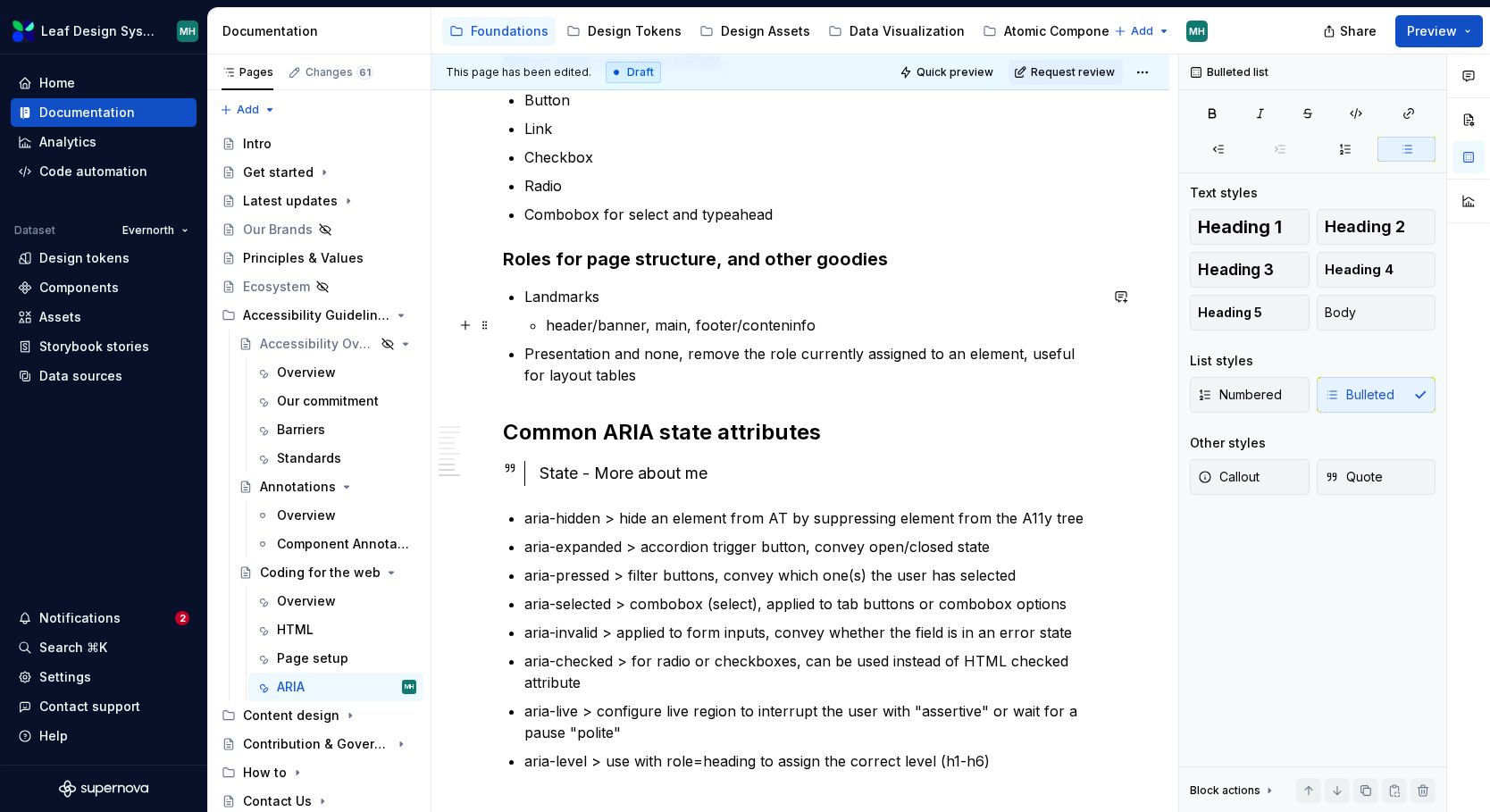
click at [650, 329] on p "header/banner, main, footer/conteninfo" at bounding box center [821, 325] width 552 height 21
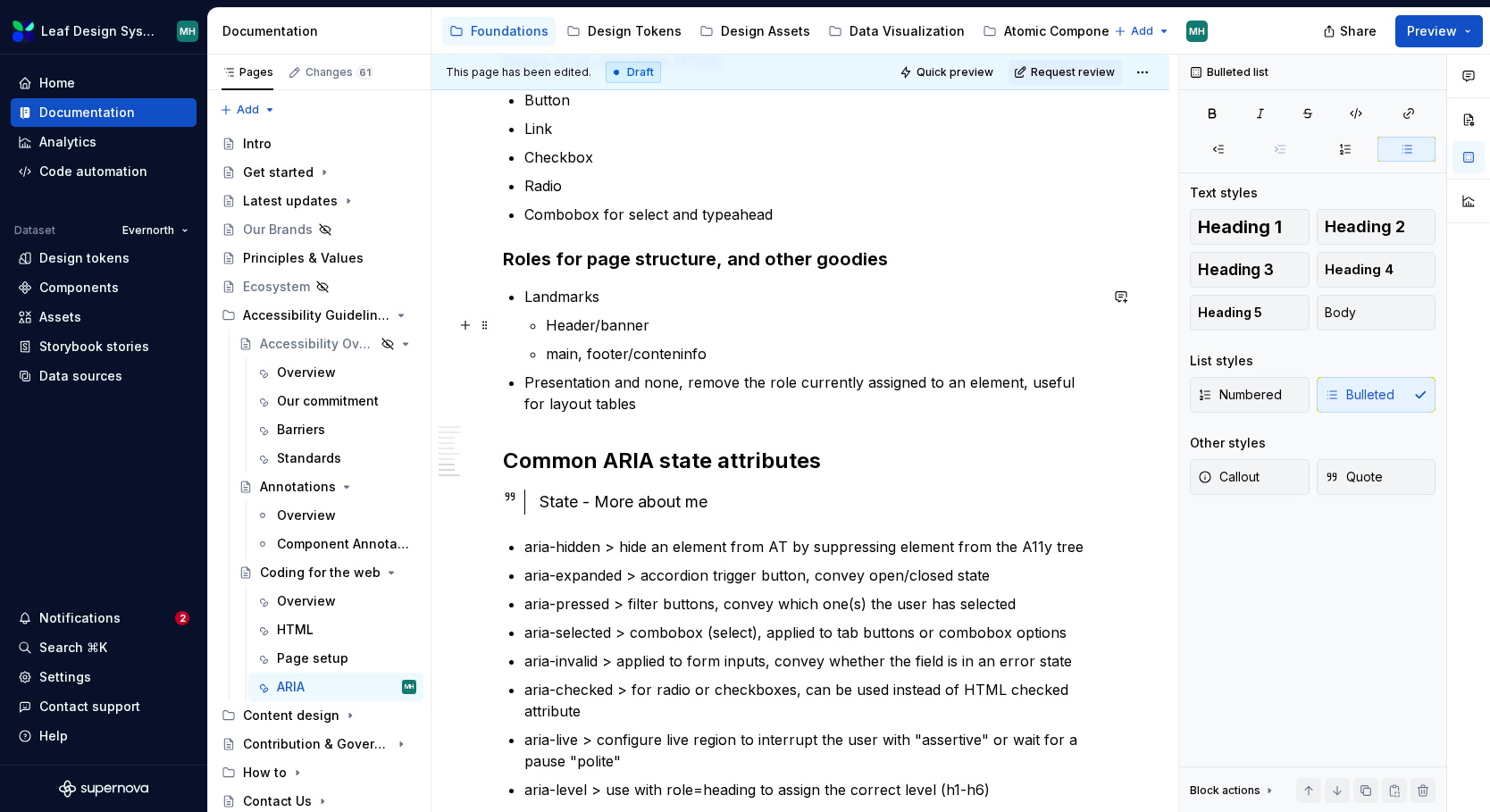
click at [571, 326] on p "Header/banner" at bounding box center [821, 325] width 552 height 21
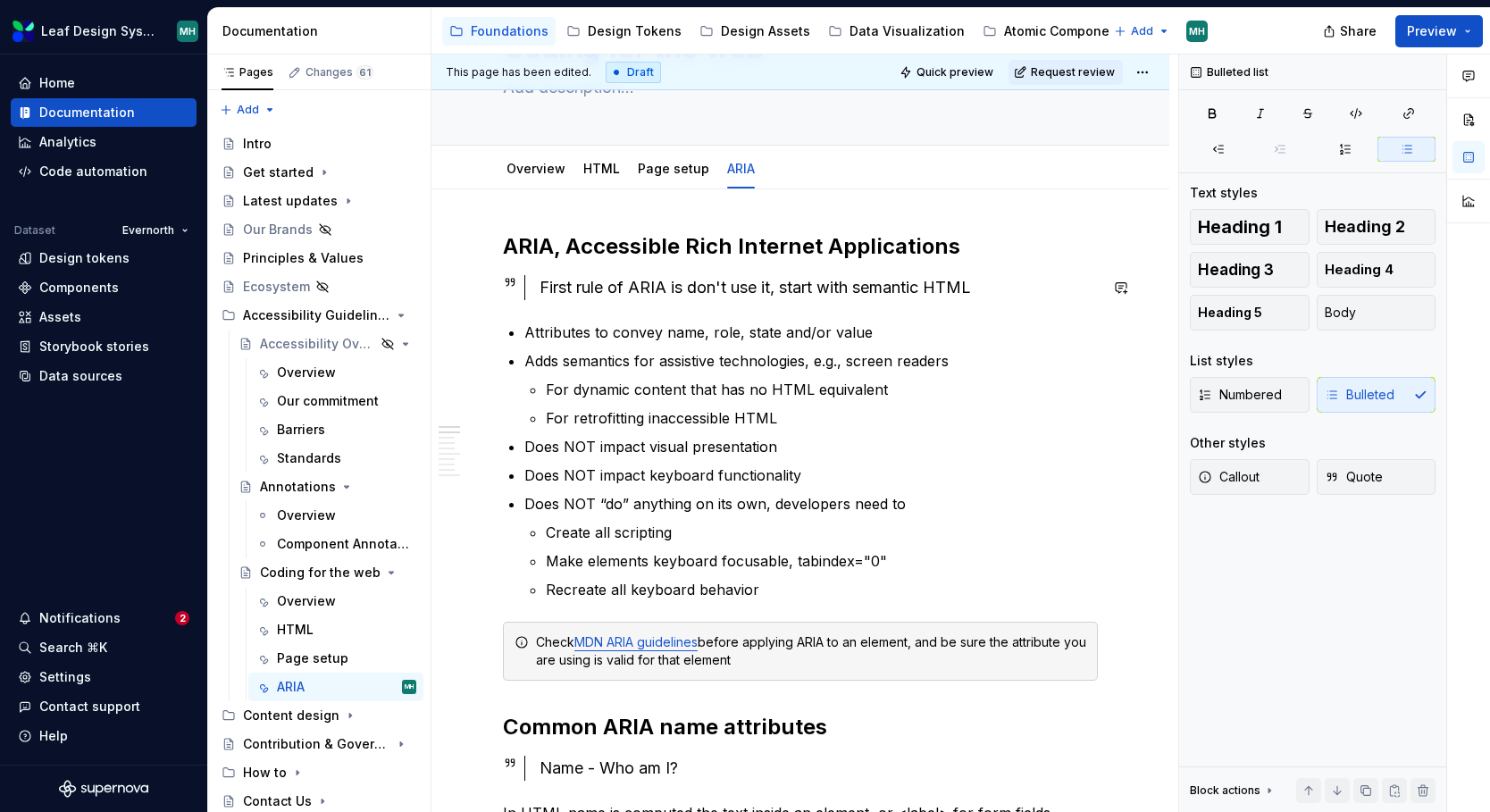
scroll to position [115, 0]
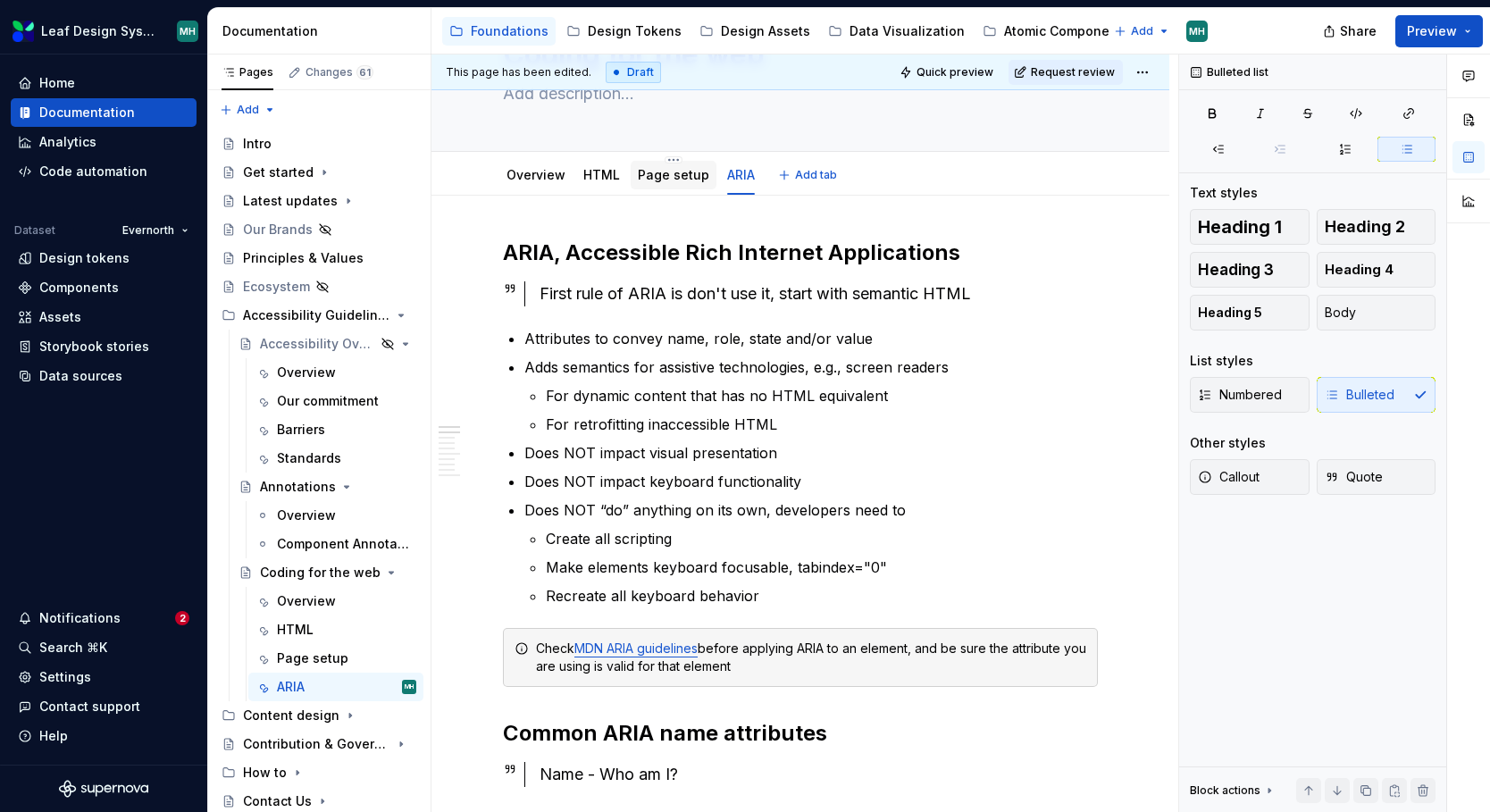
click at [665, 174] on link "Page setup" at bounding box center [673, 174] width 72 height 15
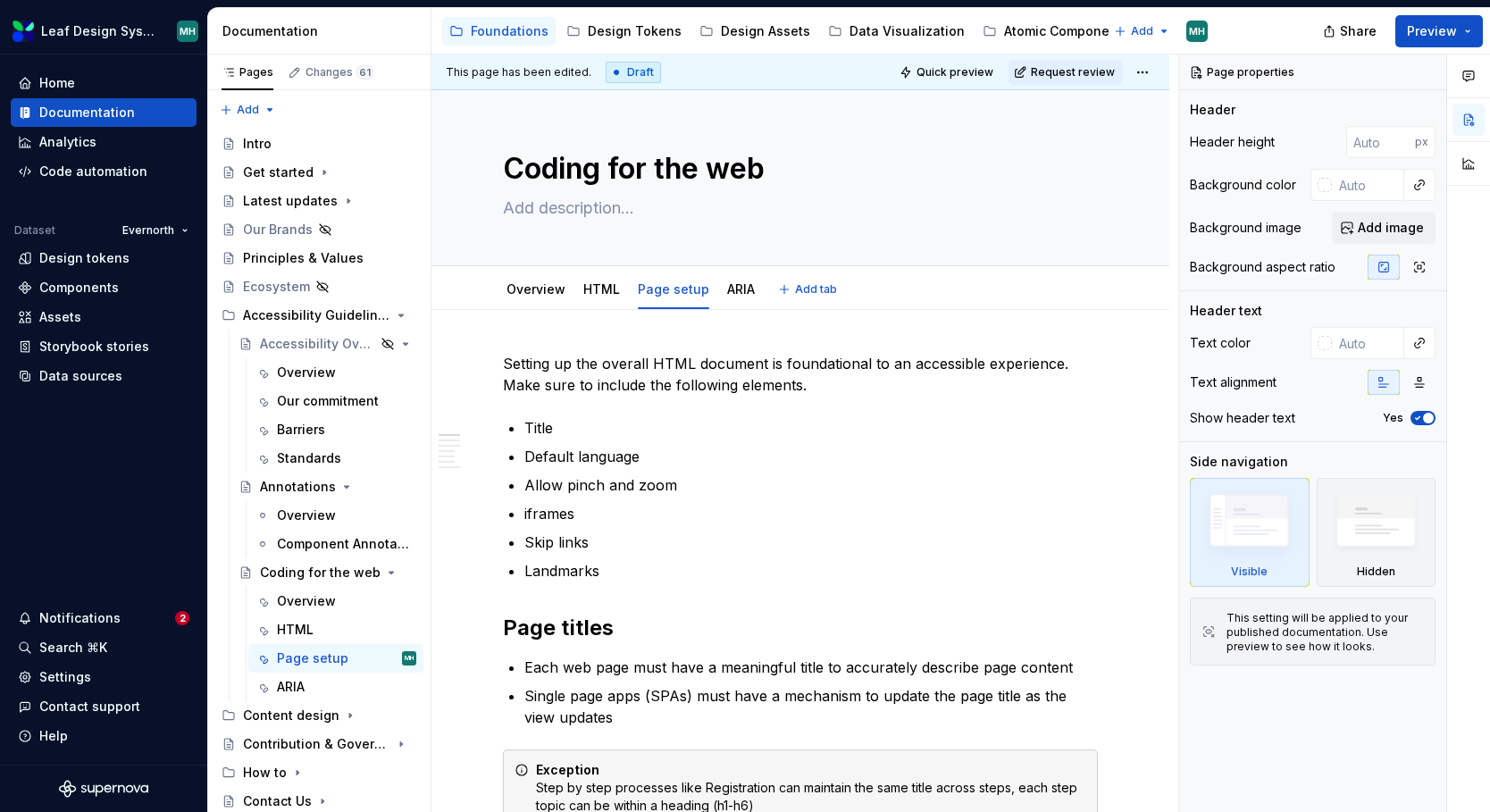
type textarea "*"
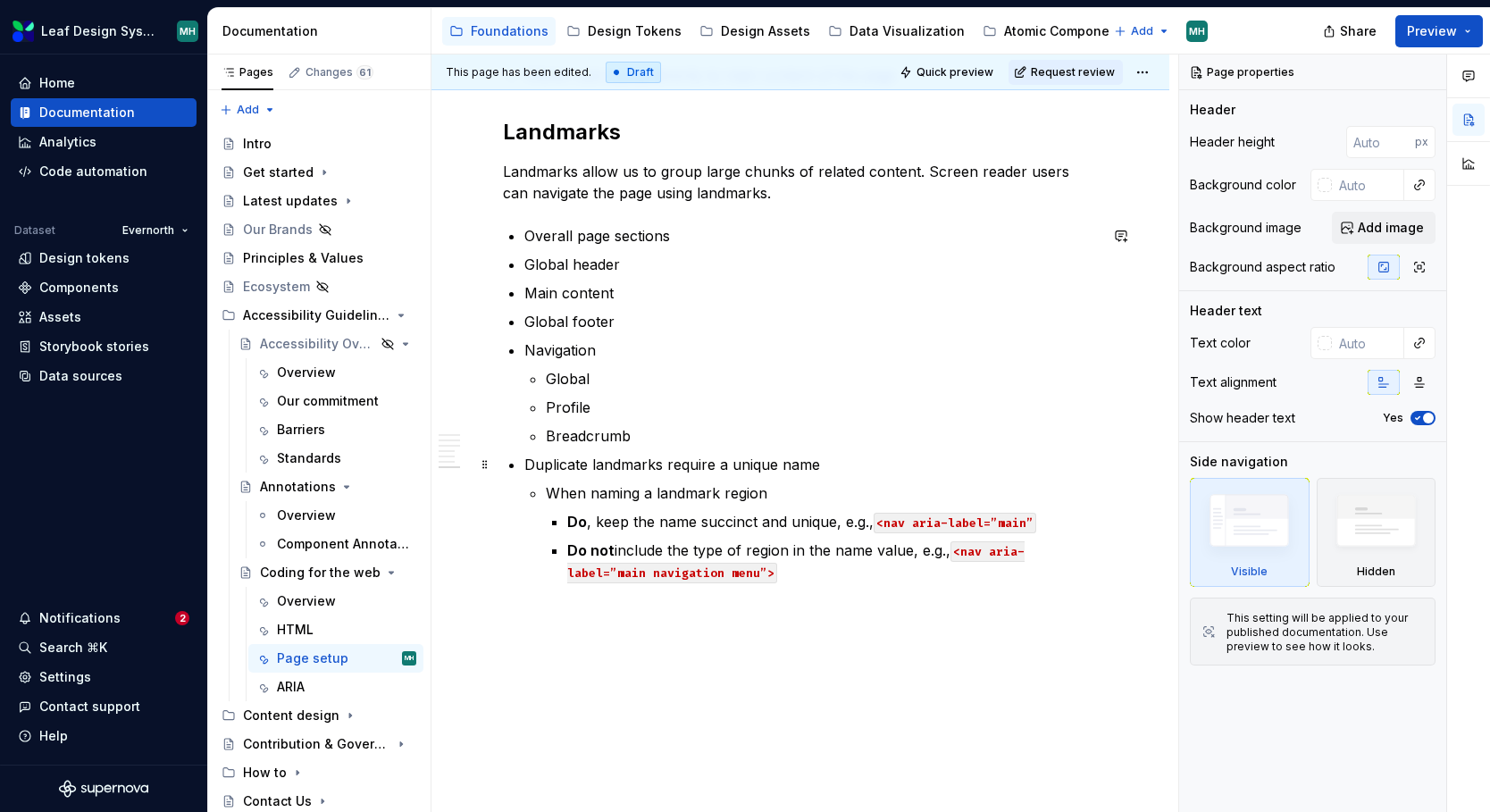
scroll to position [1471, 0]
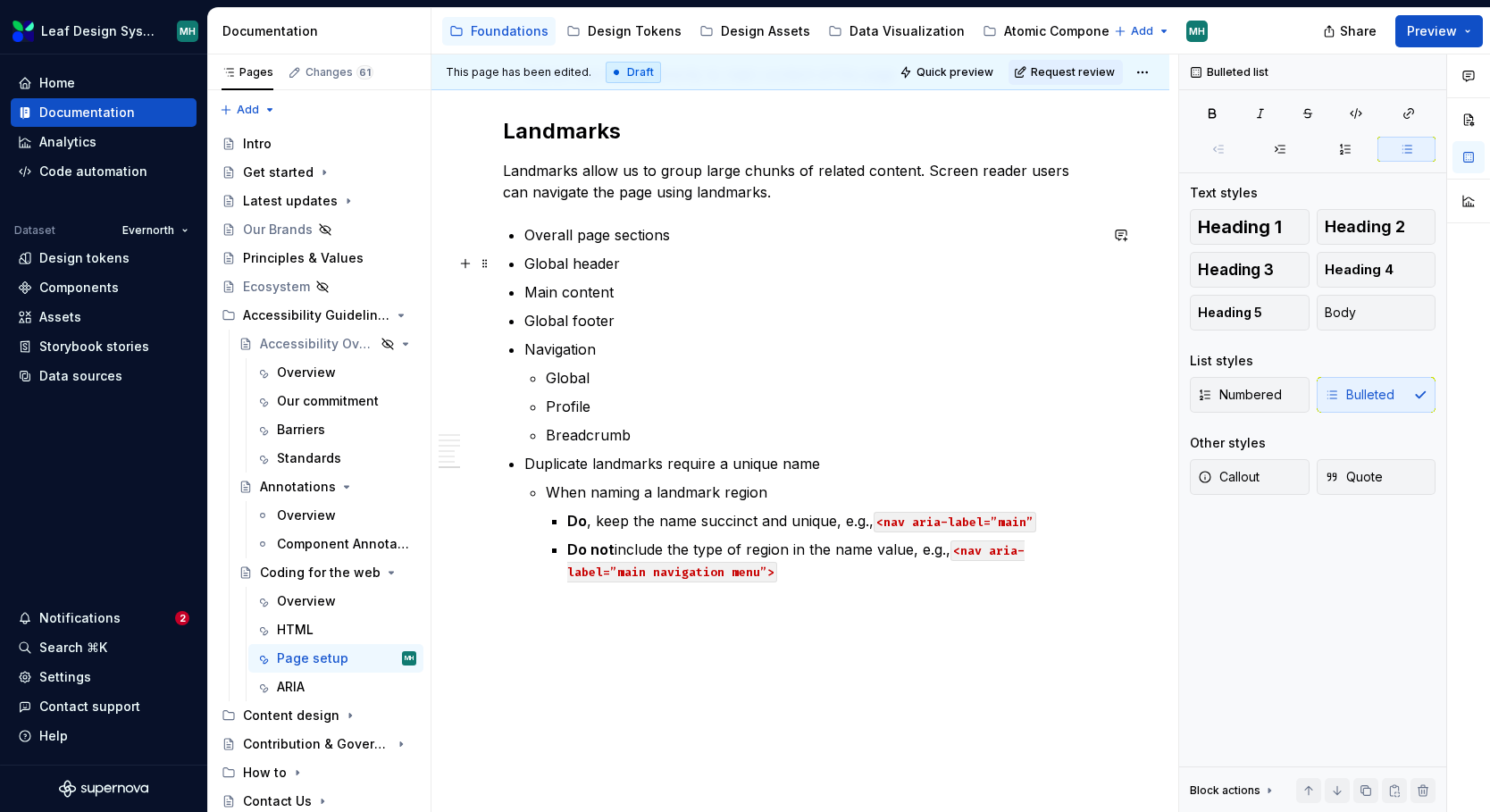
click at [671, 258] on p "Global header" at bounding box center [811, 263] width 574 height 21
click at [700, 241] on p "Overall page sections" at bounding box center [811, 235] width 574 height 21
click at [524, 323] on p "Global footer" at bounding box center [811, 320] width 574 height 21
click at [621, 353] on p "Navigation" at bounding box center [811, 348] width 574 height 21
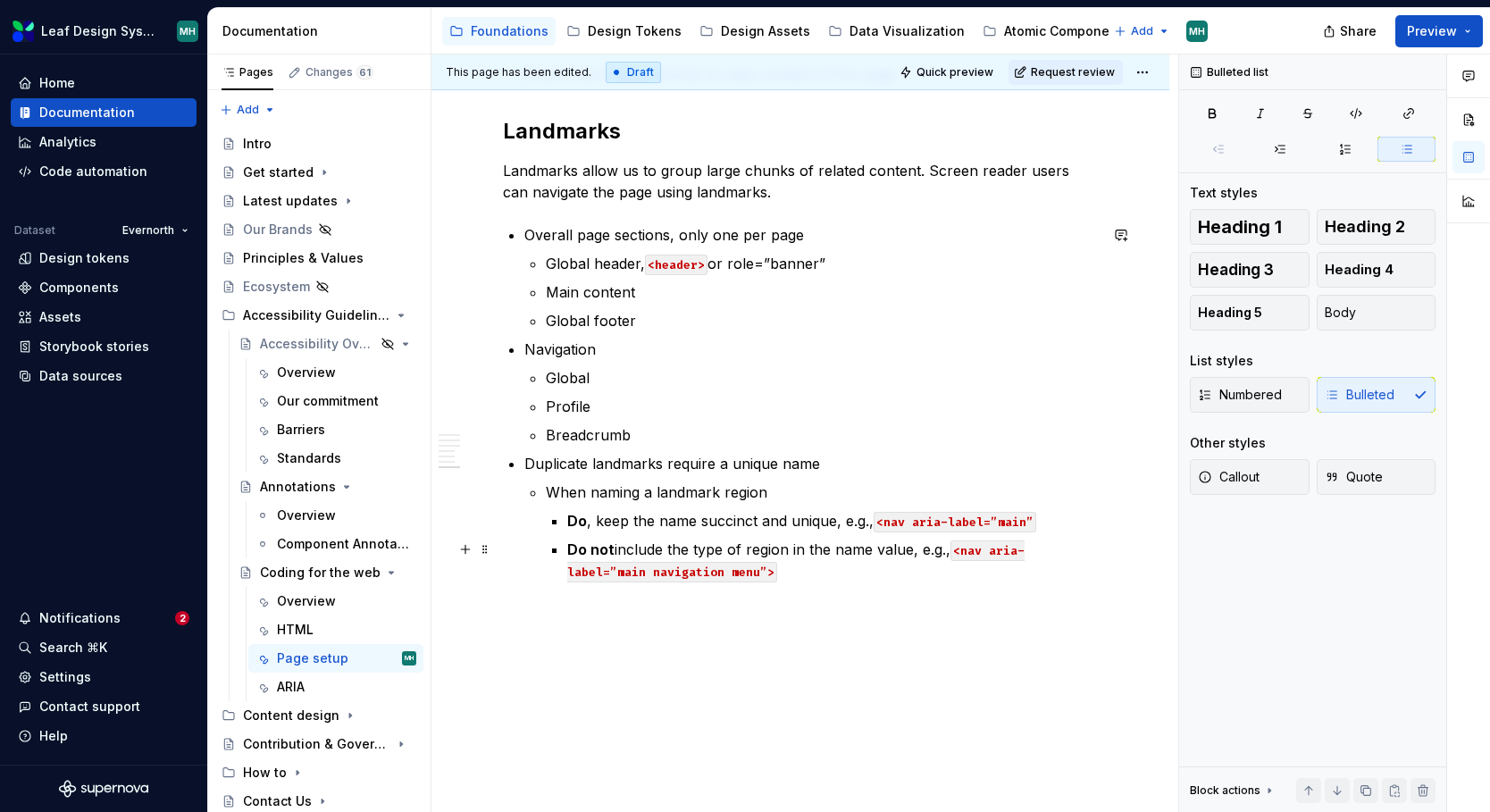
click at [804, 572] on p "Do not include the type of region in the name value, e.g., <nav aria-label=”mai…" at bounding box center [833, 560] width 531 height 43
click at [722, 596] on p "Do not include the type of region in the name value, e.g., <nav aria-label=”mai…" at bounding box center [833, 570] width 531 height 64
click at [893, 573] on p "Do not include the type of region in the name value, e.g., <nav aria-label=”mai…" at bounding box center [833, 570] width 531 height 64
click at [1007, 572] on p "Do not include the type of region in the name value, e.g., <nav aria-label=”mai…" at bounding box center [833, 570] width 531 height 64
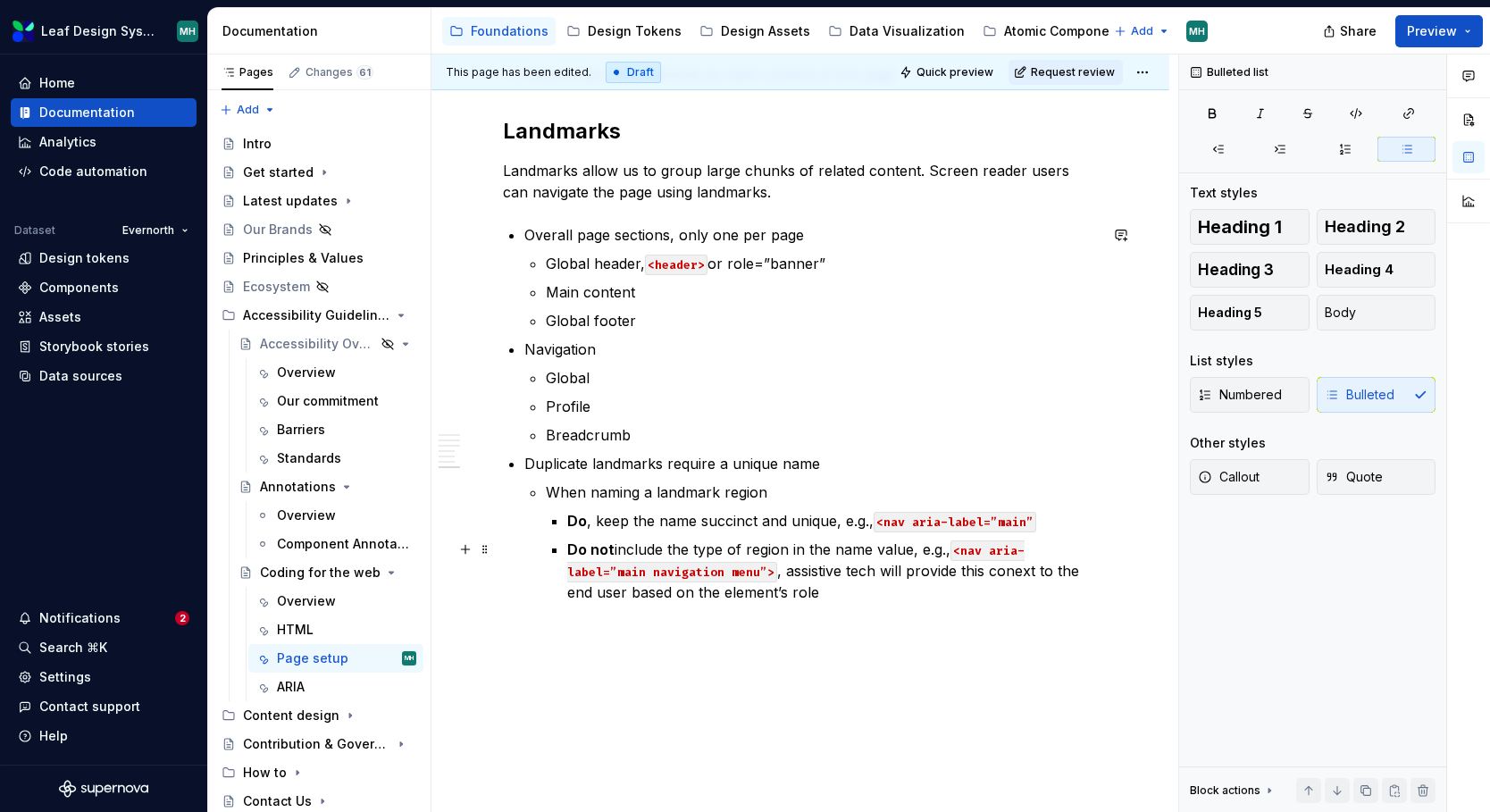
click at [1011, 574] on p "Do not include the type of region in the name value, e.g., <nav aria-label=”mai…" at bounding box center [833, 570] width 531 height 64
click at [663, 304] on ul "Global header, <header> or role=”banner” Main content Global footer" at bounding box center [821, 291] width 552 height 78
click at [659, 290] on p "Main content" at bounding box center [821, 291] width 552 height 21
click at [807, 231] on p "Overall page sections, only one per page" at bounding box center [811, 235] width 574 height 21
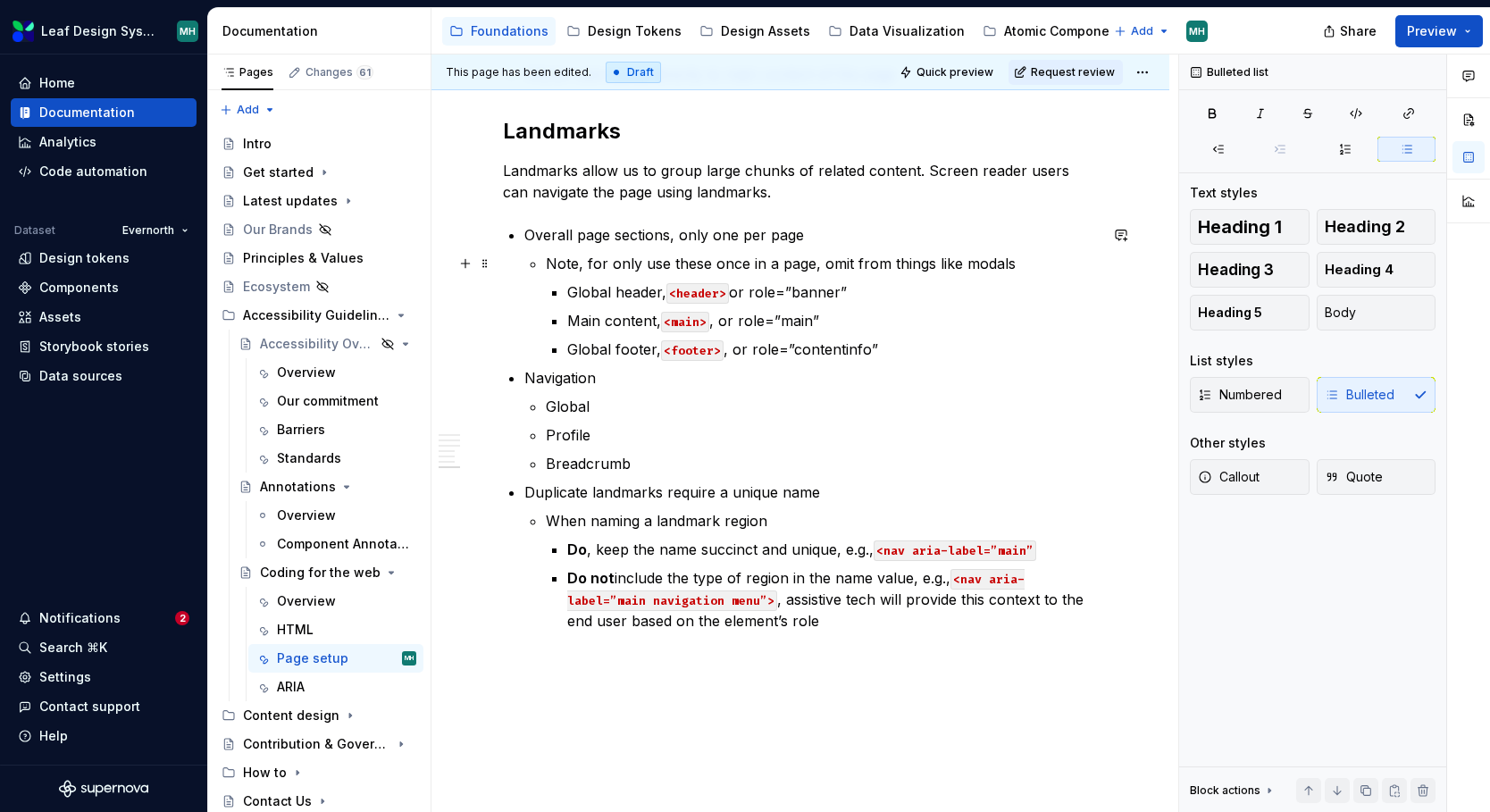
click at [609, 264] on p "Note, for only use these once in a page, omit from things like modals" at bounding box center [821, 263] width 552 height 21
click at [883, 349] on p "Global footer, <footer> , or role=”contentinfo”" at bounding box center [833, 348] width 531 height 21
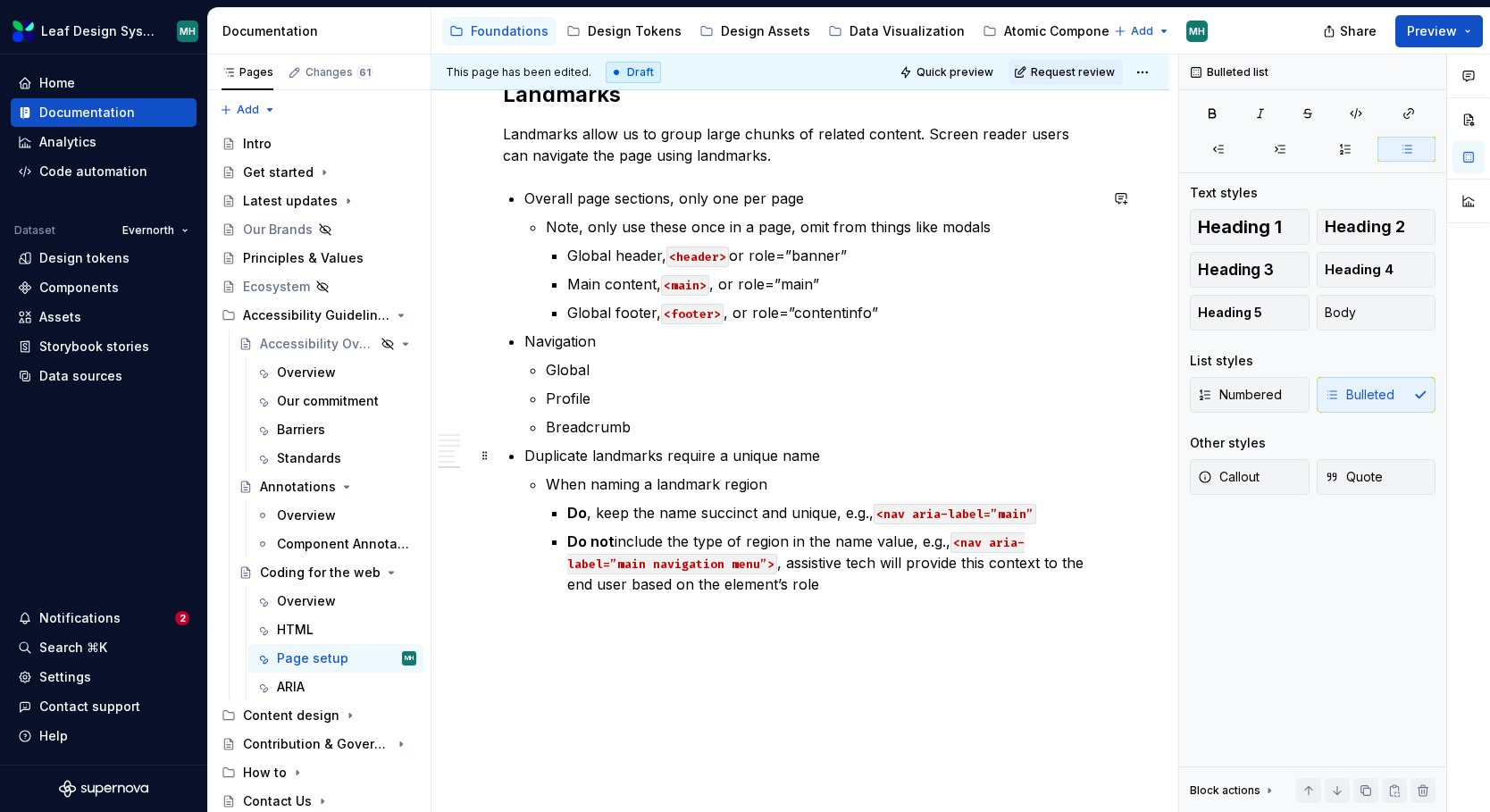
scroll to position [1514, 0]
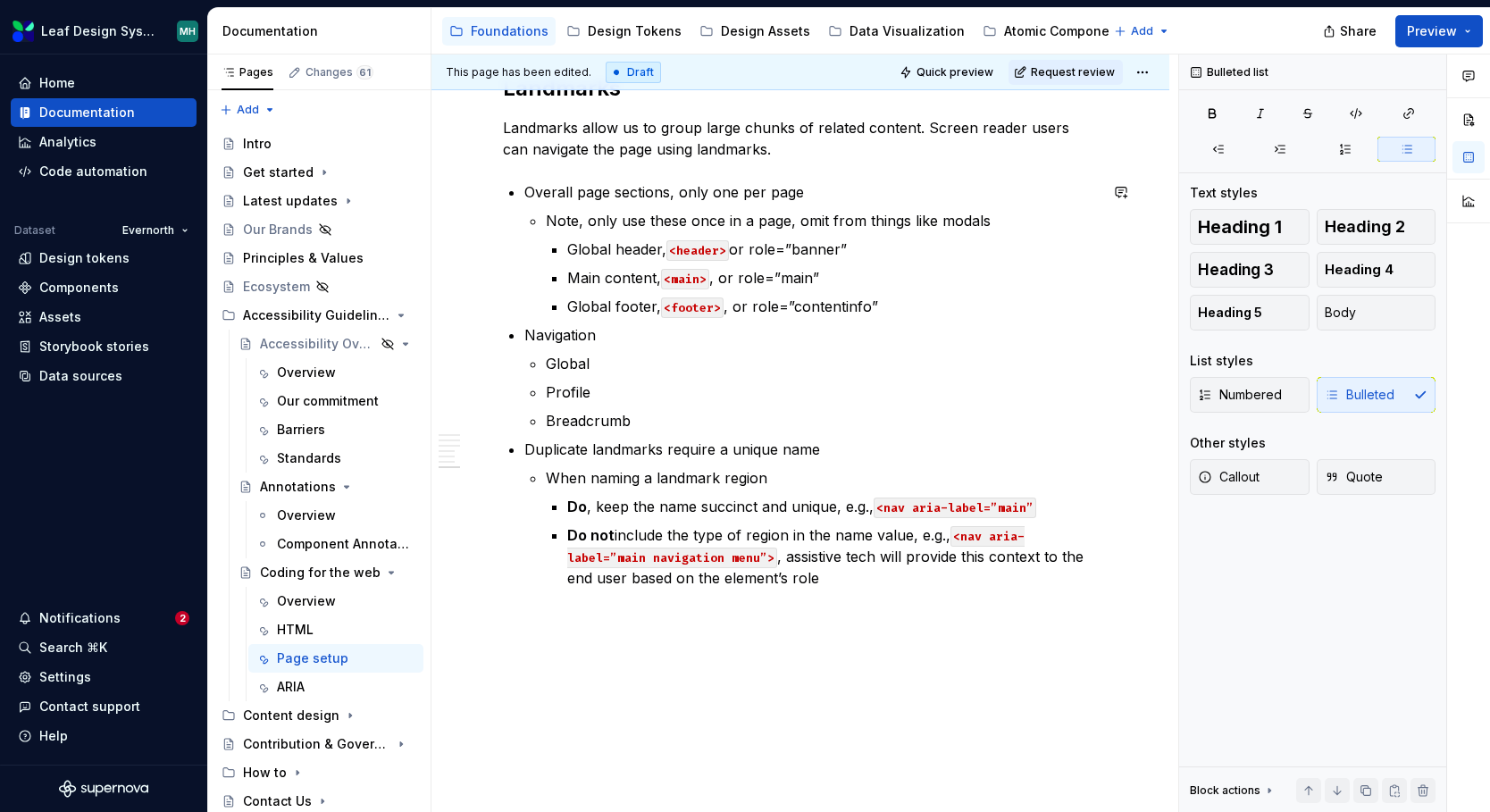
type textarea "*"
